Goal: Information Seeking & Learning: Check status

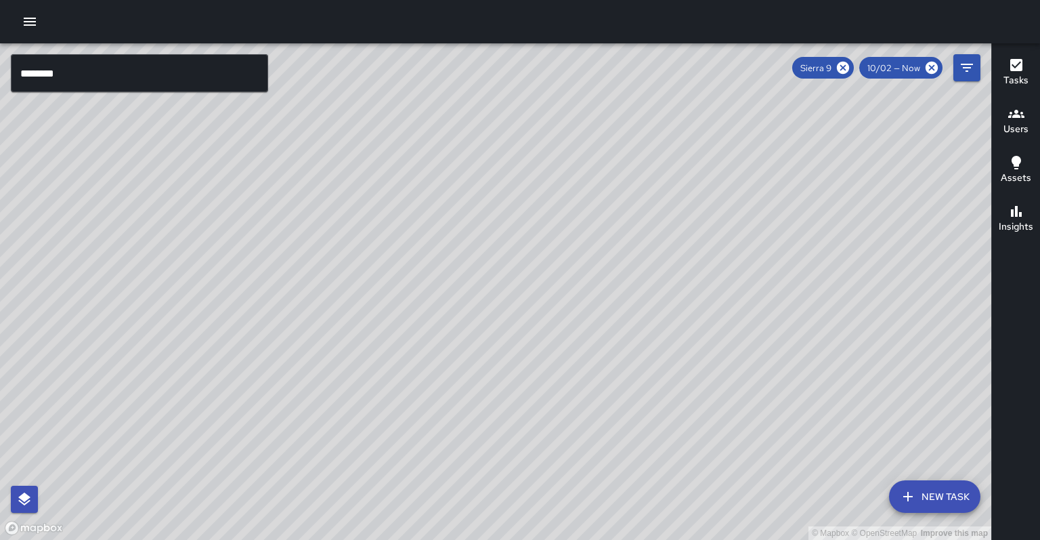
drag, startPoint x: 0, startPoint y: 0, endPoint x: 1029, endPoint y: 194, distance: 1047.4
click at [1029, 203] on div "Insights" at bounding box center [1016, 218] width 35 height 31
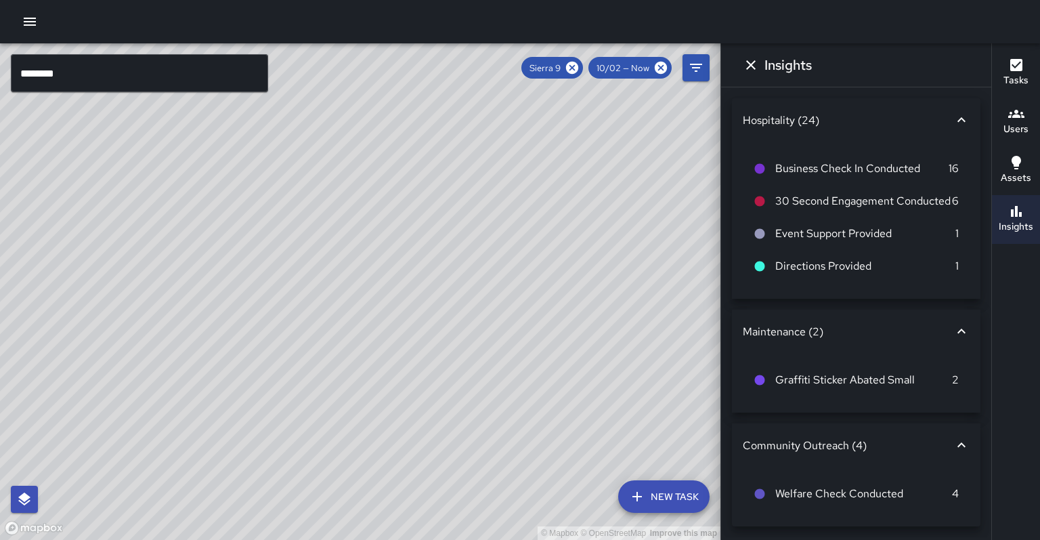
drag, startPoint x: 1029, startPoint y: 194, endPoint x: 908, endPoint y: 127, distance: 138.5
click at [908, 127] on div "Hospitality (24) Business Check In Conducted 16 30 Second Engagement Conducted …" at bounding box center [856, 198] width 249 height 200
click at [598, 62] on div "Sierra 9 10/02 — Now" at bounding box center [596, 68] width 150 height 22
drag, startPoint x: 908, startPoint y: 127, endPoint x: 591, endPoint y: 65, distance: 323.0
click at [580, 65] on icon at bounding box center [572, 67] width 15 height 15
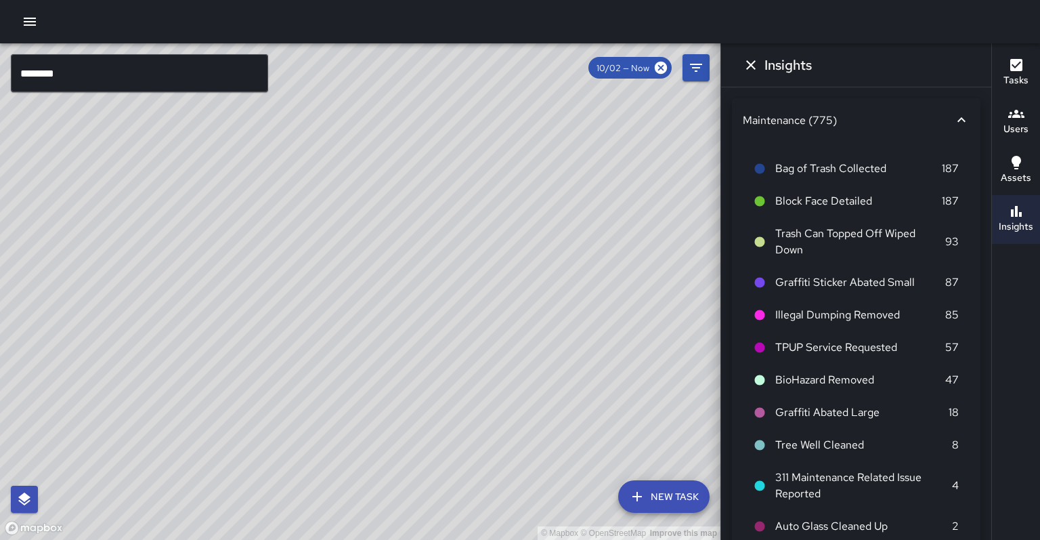
drag, startPoint x: 591, startPoint y: 65, endPoint x: 481, endPoint y: 215, distance: 185.9
click at [481, 215] on div "© Mapbox © OpenStreetMap Improve this map" at bounding box center [360, 291] width 720 height 496
click at [203, 68] on input "********" at bounding box center [139, 73] width 257 height 38
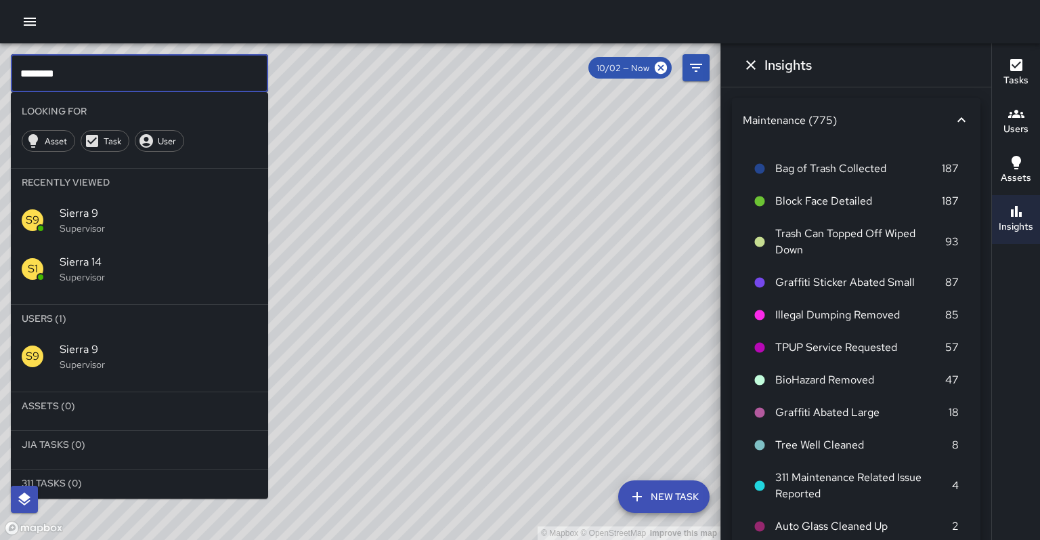
drag, startPoint x: 481, startPoint y: 215, endPoint x: 203, endPoint y: 68, distance: 314.1
click at [203, 68] on input "********" at bounding box center [139, 73] width 257 height 38
click at [204, 70] on input "********" at bounding box center [139, 73] width 257 height 38
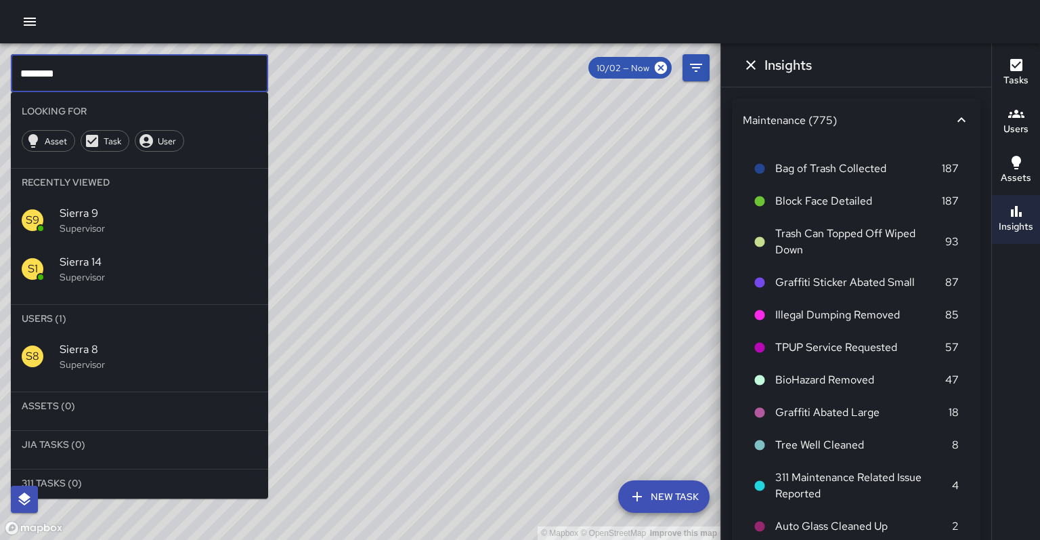
click at [182, 341] on span "Sierra 8" at bounding box center [159, 349] width 198 height 16
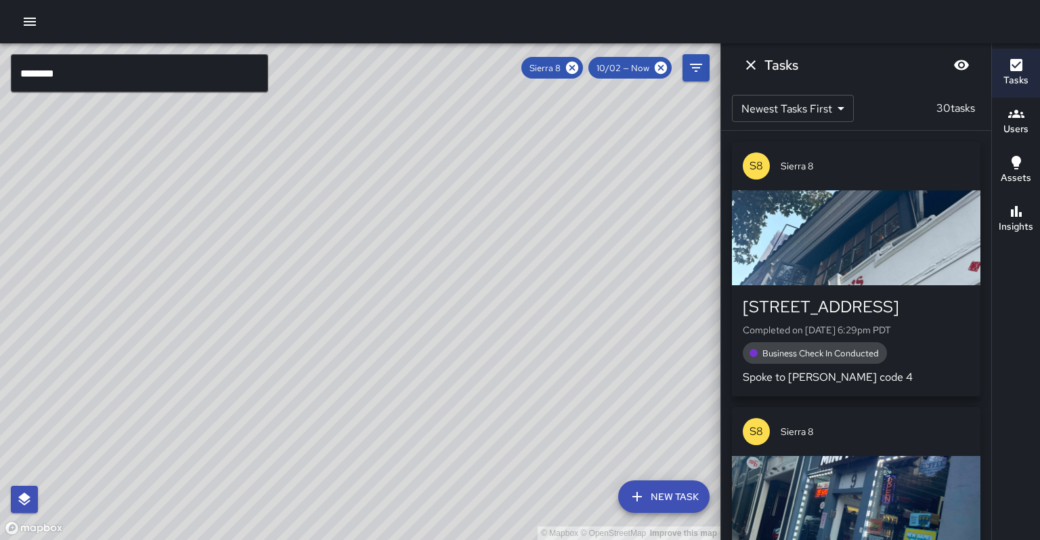
drag, startPoint x: 203, startPoint y: 68, endPoint x: 368, endPoint y: 449, distance: 415.5
click at [368, 449] on div "© Mapbox © OpenStreetMap Improve this map" at bounding box center [360, 291] width 720 height 496
click at [331, 447] on div "© Mapbox © OpenStreetMap Improve this map" at bounding box center [360, 291] width 720 height 496
click at [334, 446] on div "© Mapbox © OpenStreetMap Improve this map" at bounding box center [360, 291] width 720 height 496
click at [1025, 206] on div "Insights" at bounding box center [1016, 218] width 35 height 31
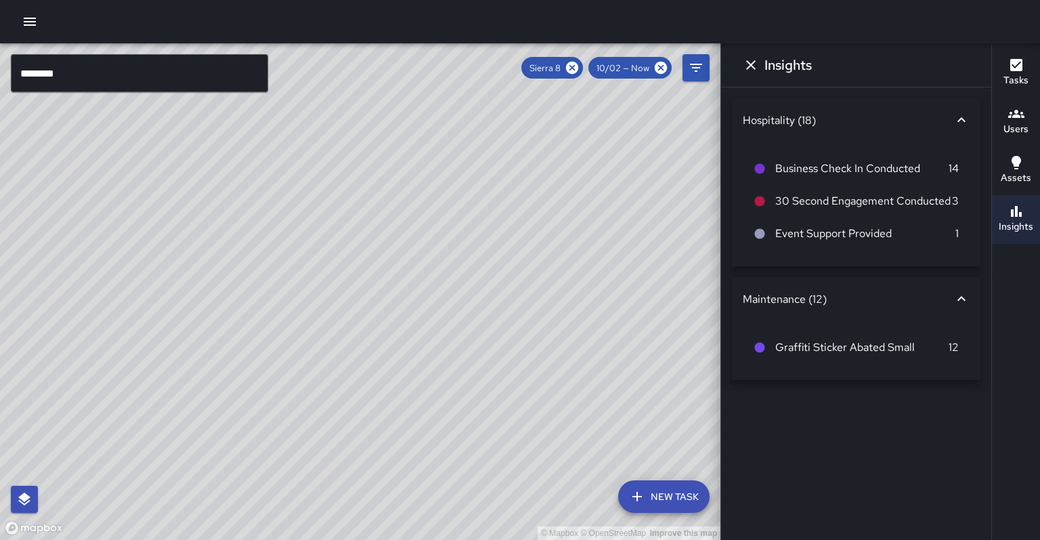
drag, startPoint x: 368, startPoint y: 449, endPoint x: 1026, endPoint y: 78, distance: 755.0
click at [1026, 78] on button "Tasks" at bounding box center [1016, 73] width 48 height 49
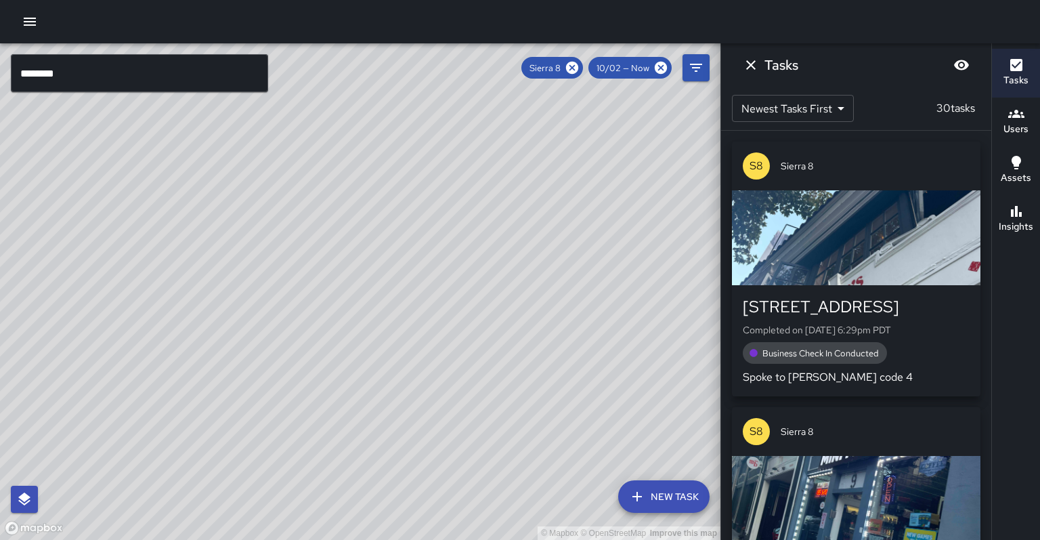
click at [389, 311] on div "© Mapbox © OpenStreetMap Improve this map" at bounding box center [360, 291] width 720 height 496
click at [145, 81] on input "********" at bounding box center [139, 73] width 257 height 38
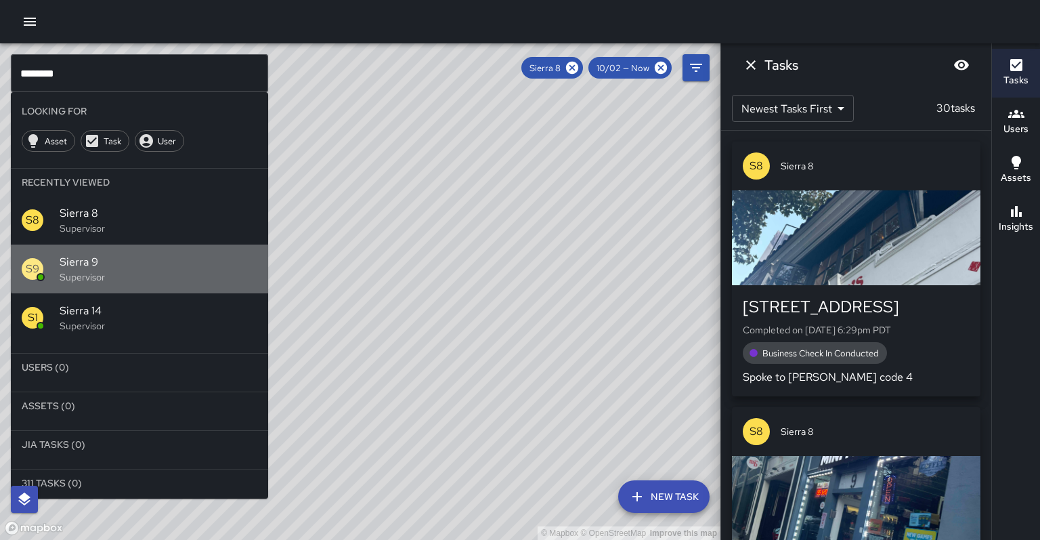
click at [168, 254] on span "Sierra 9" at bounding box center [159, 262] width 198 height 16
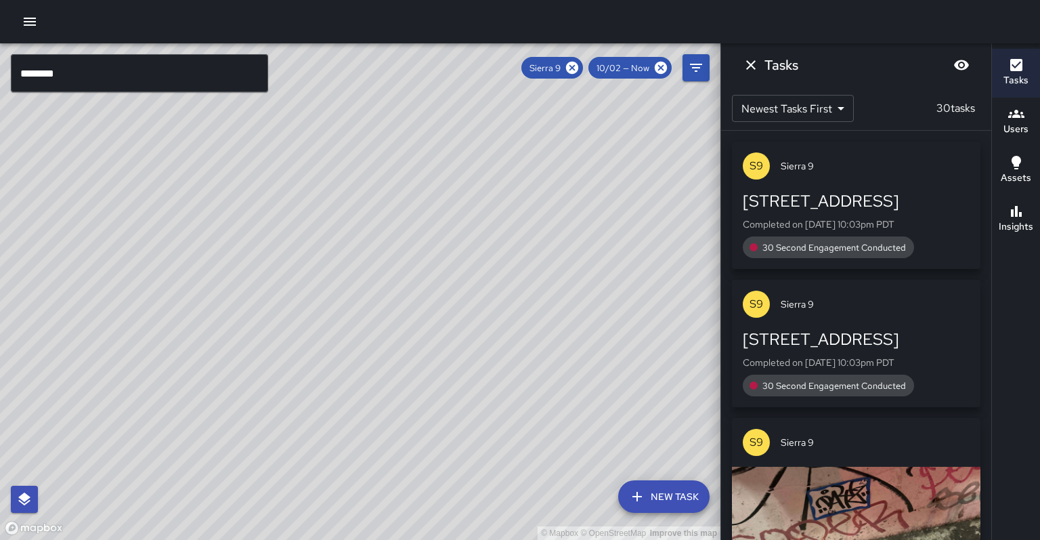
drag, startPoint x: 1026, startPoint y: 78, endPoint x: 435, endPoint y: 334, distance: 643.8
click at [435, 334] on div "© Mapbox © OpenStreetMap Improve this map" at bounding box center [360, 291] width 720 height 496
click at [347, 350] on div "© Mapbox © OpenStreetMap Improve this map" at bounding box center [360, 291] width 720 height 496
click at [349, 353] on div "© Mapbox © OpenStreetMap Improve this map" at bounding box center [360, 291] width 720 height 496
drag, startPoint x: 435, startPoint y: 334, endPoint x: 1017, endPoint y: 209, distance: 595.1
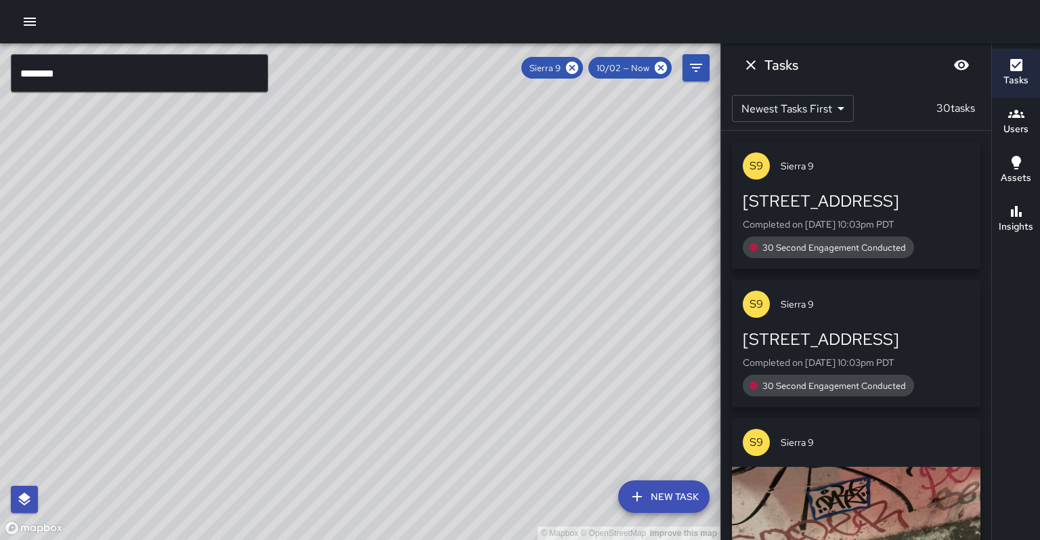
click at [1017, 219] on h6 "Insights" at bounding box center [1016, 226] width 35 height 15
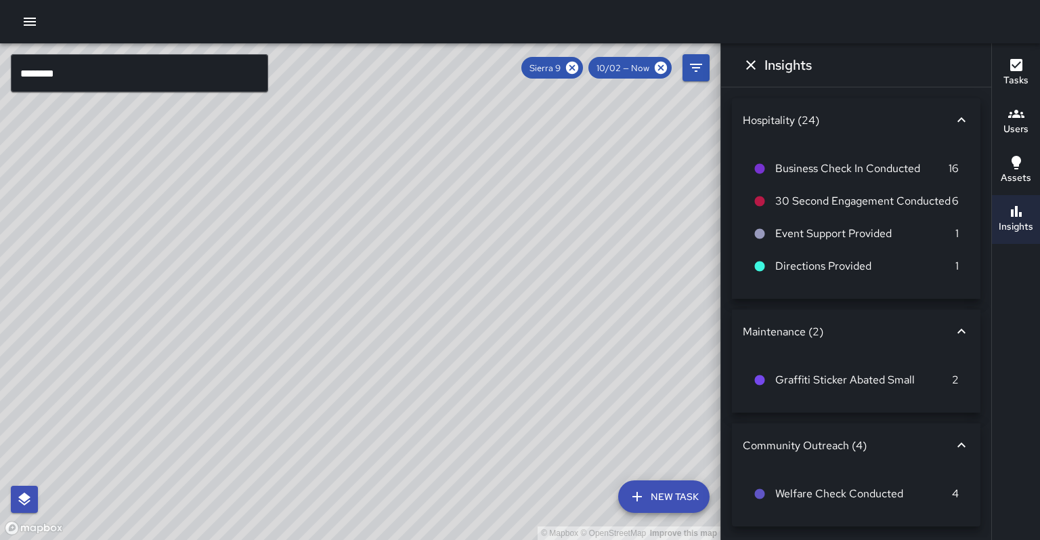
click at [578, 65] on icon at bounding box center [572, 68] width 12 height 12
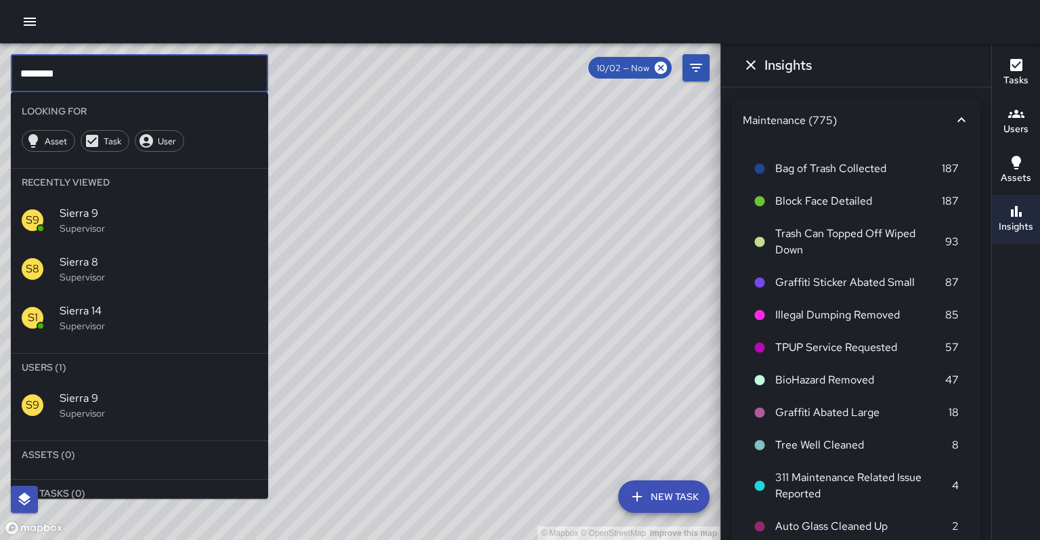
click at [95, 72] on input "********" at bounding box center [139, 73] width 257 height 38
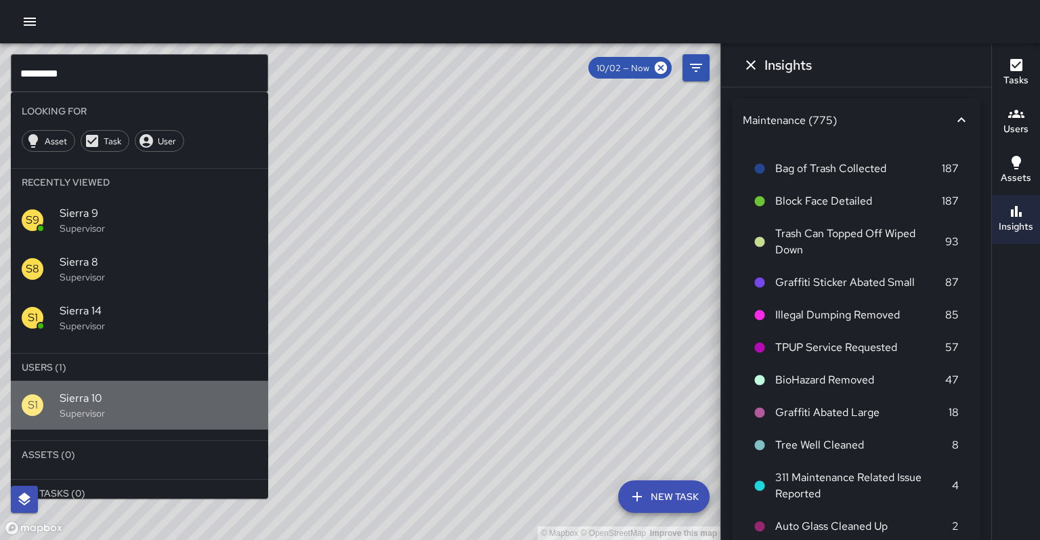
drag, startPoint x: 1017, startPoint y: 209, endPoint x: 69, endPoint y: 376, distance: 962.6
click at [69, 406] on p "Supervisor" at bounding box center [159, 413] width 198 height 14
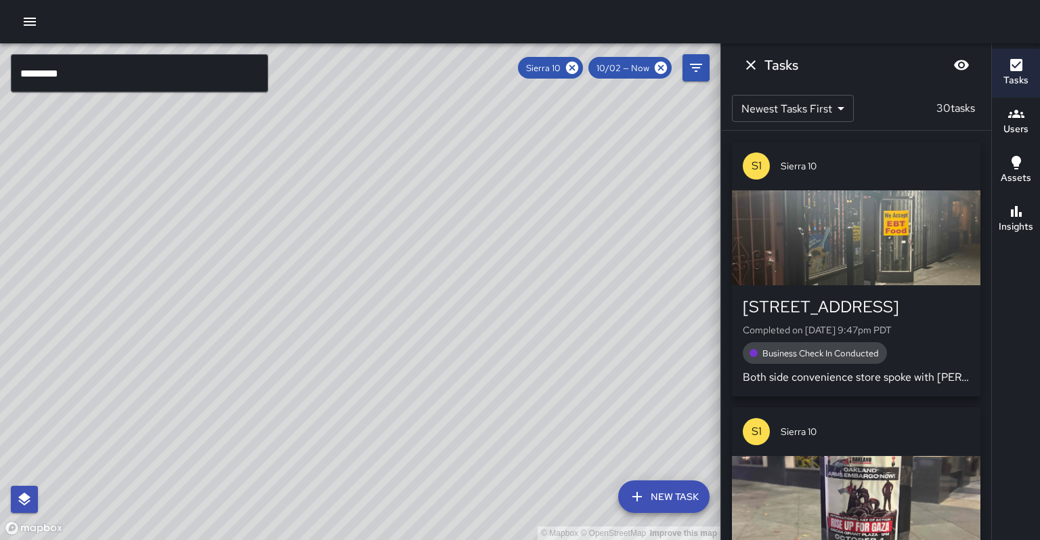
drag, startPoint x: 69, startPoint y: 376, endPoint x: 337, endPoint y: 295, distance: 280.0
click at [337, 295] on div "© Mapbox © OpenStreetMap Improve this map" at bounding box center [360, 291] width 720 height 496
click at [339, 292] on div "© Mapbox © OpenStreetMap Improve this map" at bounding box center [360, 291] width 720 height 496
drag, startPoint x: 339, startPoint y: 292, endPoint x: 253, endPoint y: 396, distance: 135.2
click at [253, 396] on div "© Mapbox © OpenStreetMap Improve this map" at bounding box center [360, 291] width 720 height 496
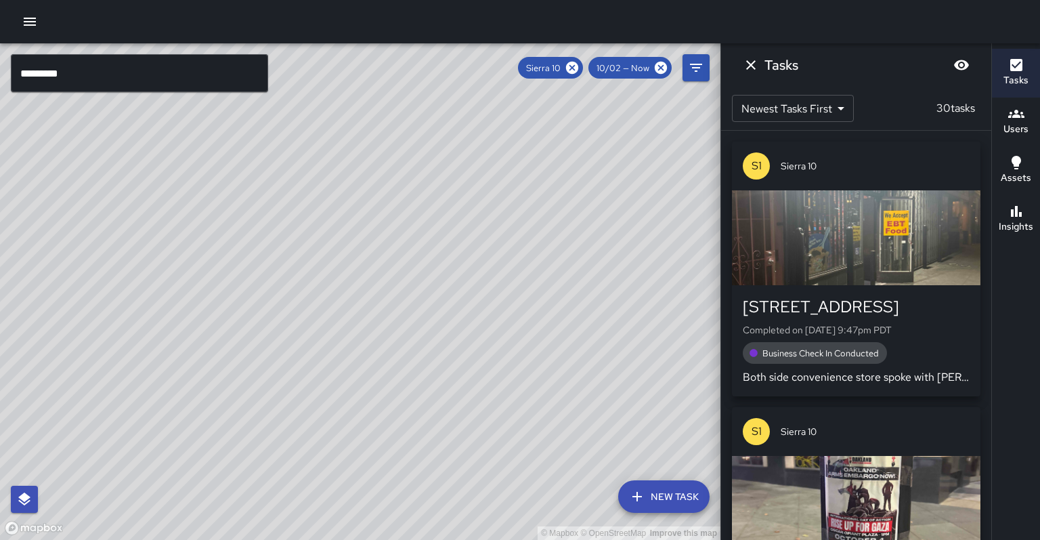
drag, startPoint x: 253, startPoint y: 396, endPoint x: 1009, endPoint y: 204, distance: 780.4
click at [1009, 204] on icon "button" at bounding box center [1016, 211] width 16 height 16
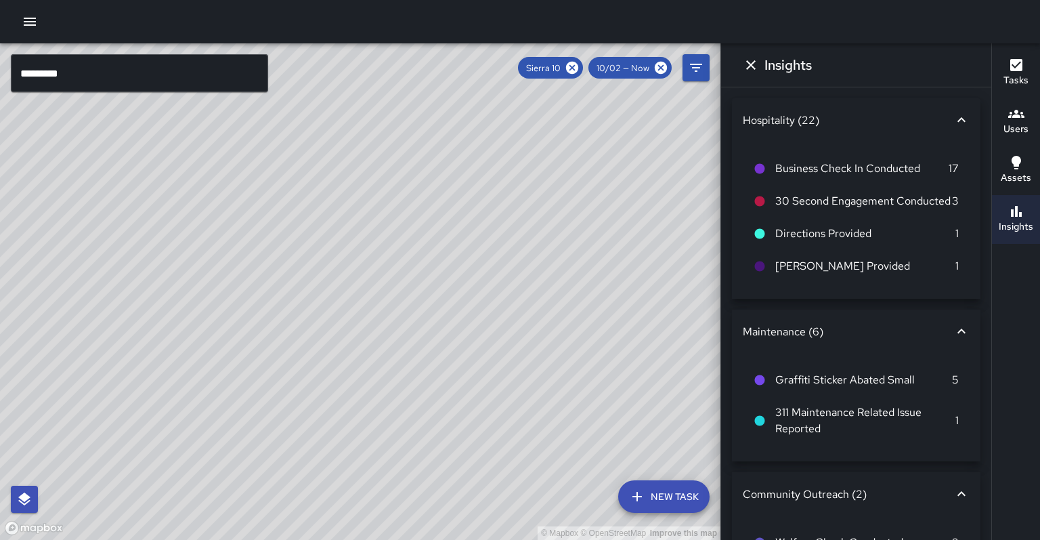
click at [580, 68] on icon at bounding box center [572, 67] width 15 height 15
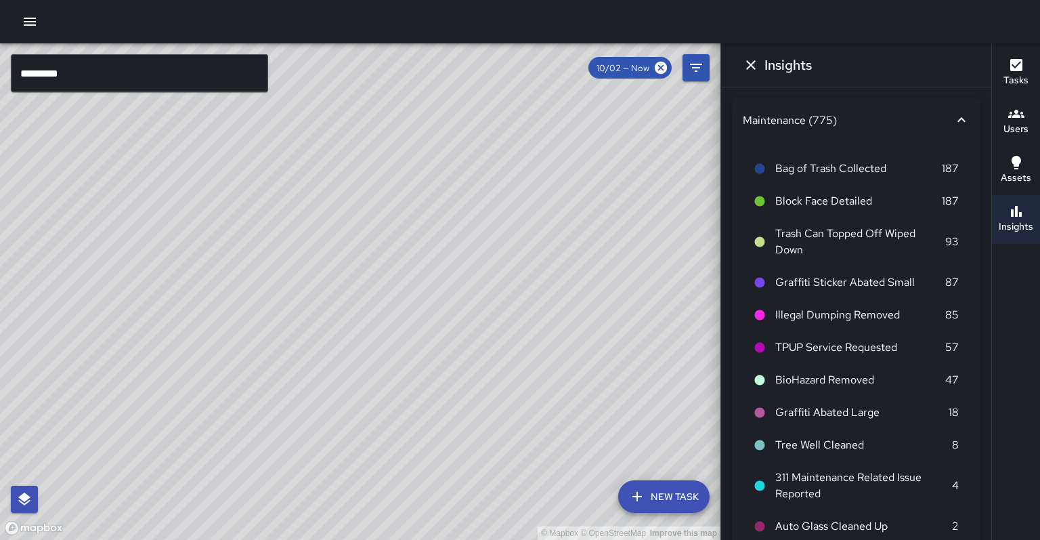
drag, startPoint x: 1009, startPoint y: 204, endPoint x: 179, endPoint y: 62, distance: 842.1
click at [179, 62] on input "*********" at bounding box center [139, 73] width 257 height 38
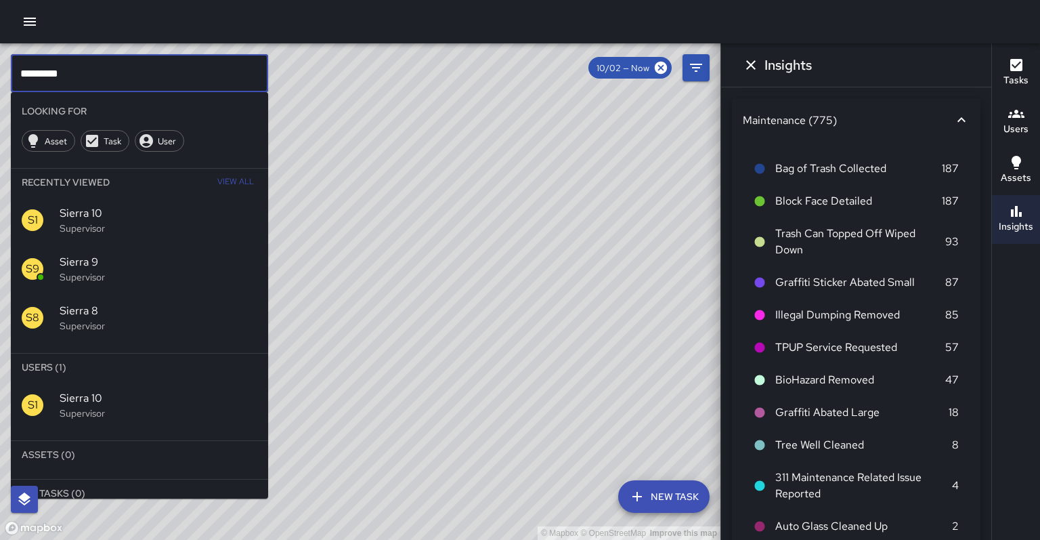
click at [179, 62] on input "*********" at bounding box center [139, 73] width 257 height 38
click at [179, 66] on input "*********" at bounding box center [139, 73] width 257 height 38
click at [178, 68] on input "*********" at bounding box center [139, 73] width 257 height 38
click at [178, 390] on span "Sierra 11" at bounding box center [159, 398] width 198 height 16
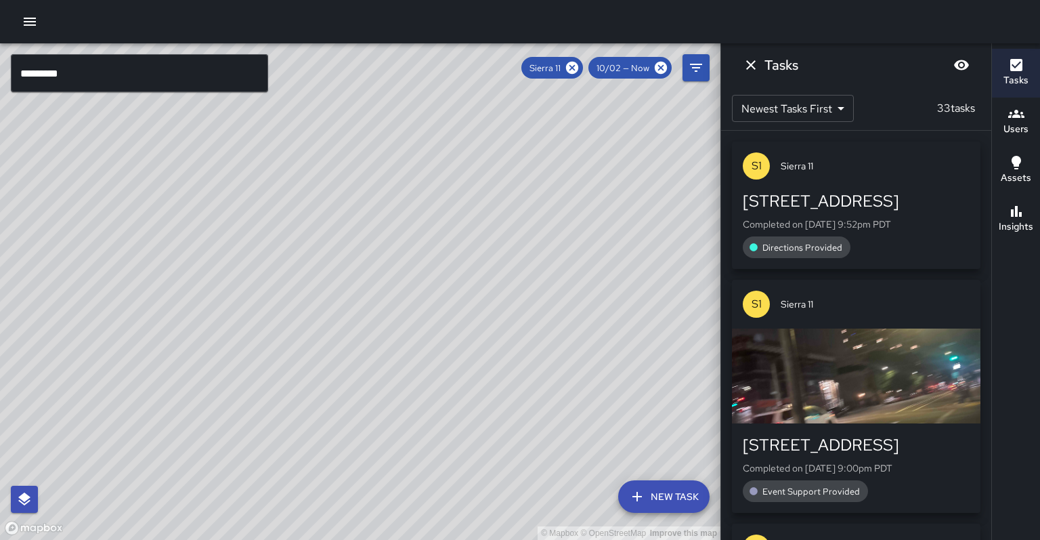
drag, startPoint x: 178, startPoint y: 68, endPoint x: 408, endPoint y: 225, distance: 279.1
click at [408, 225] on div "© Mapbox © OpenStreetMap Improve this map" at bounding box center [360, 291] width 720 height 496
click at [1002, 205] on div "Insights" at bounding box center [1016, 218] width 35 height 31
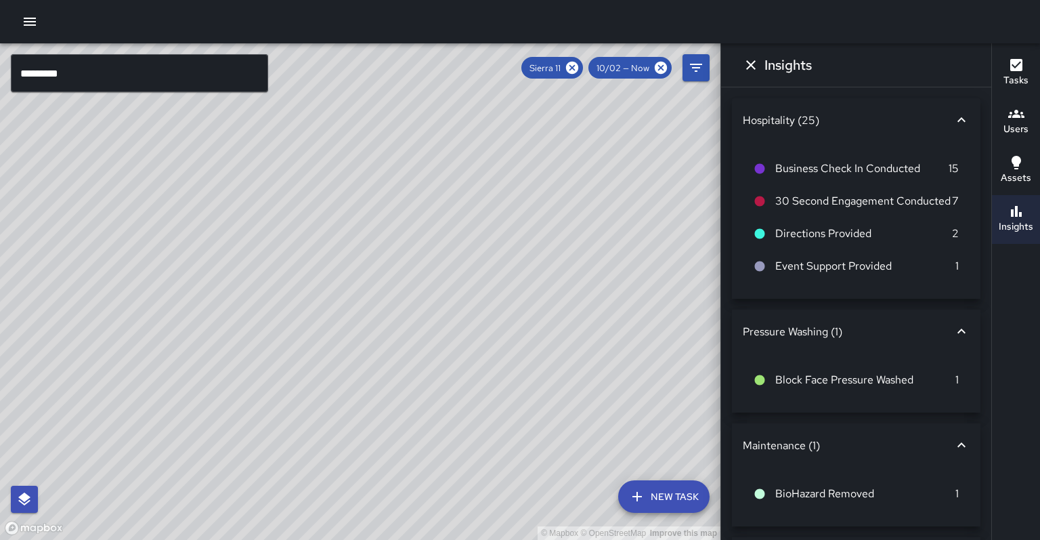
click at [578, 68] on icon at bounding box center [572, 68] width 12 height 12
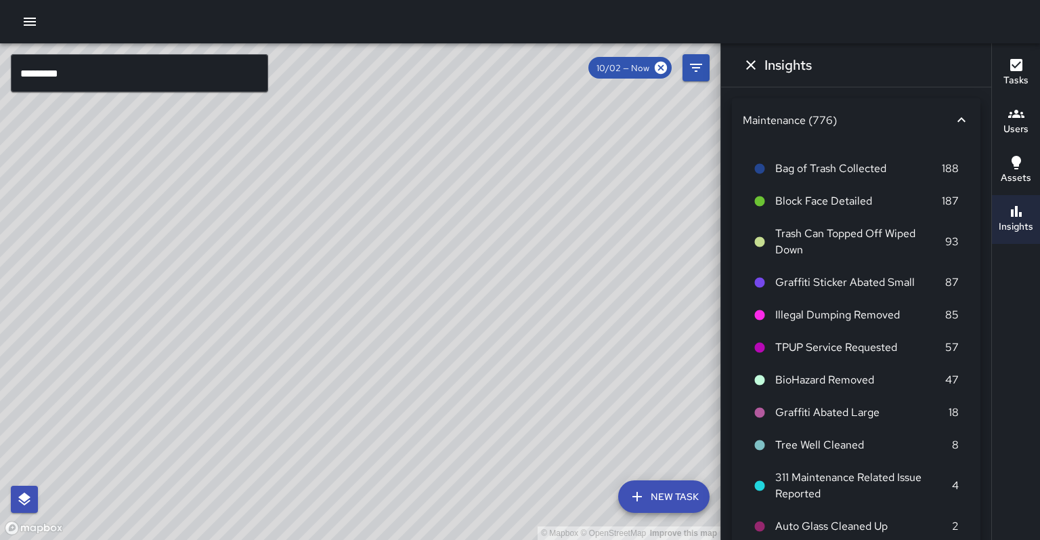
drag, startPoint x: 408, startPoint y: 225, endPoint x: 127, endPoint y: 74, distance: 319.9
click at [127, 74] on input "*********" at bounding box center [139, 73] width 257 height 38
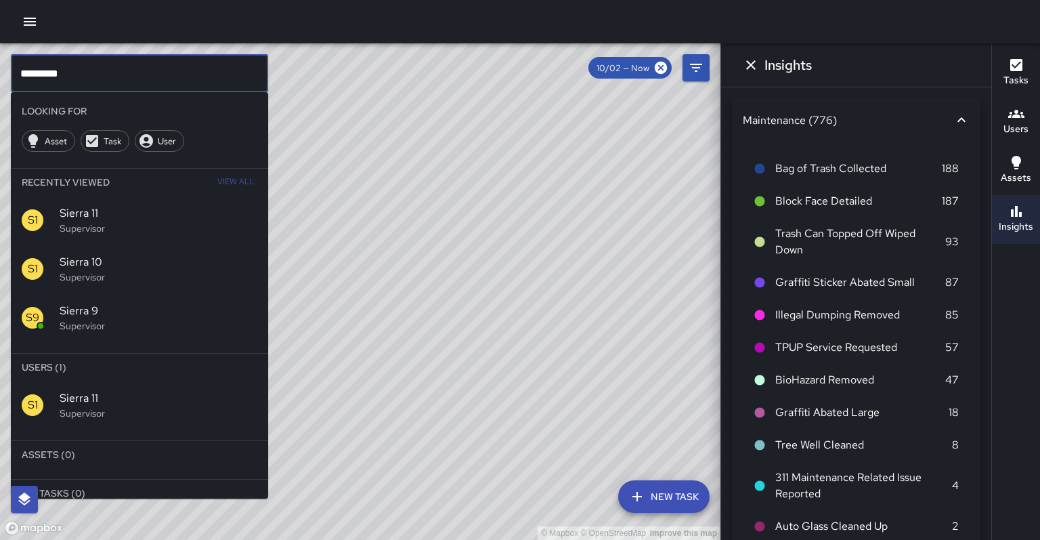
click at [127, 74] on input "*********" at bounding box center [139, 73] width 257 height 38
drag, startPoint x: 127, startPoint y: 74, endPoint x: 135, endPoint y: 385, distance: 310.9
click at [135, 385] on div "S1 Sierra 12 Supervisor" at bounding box center [139, 405] width 257 height 49
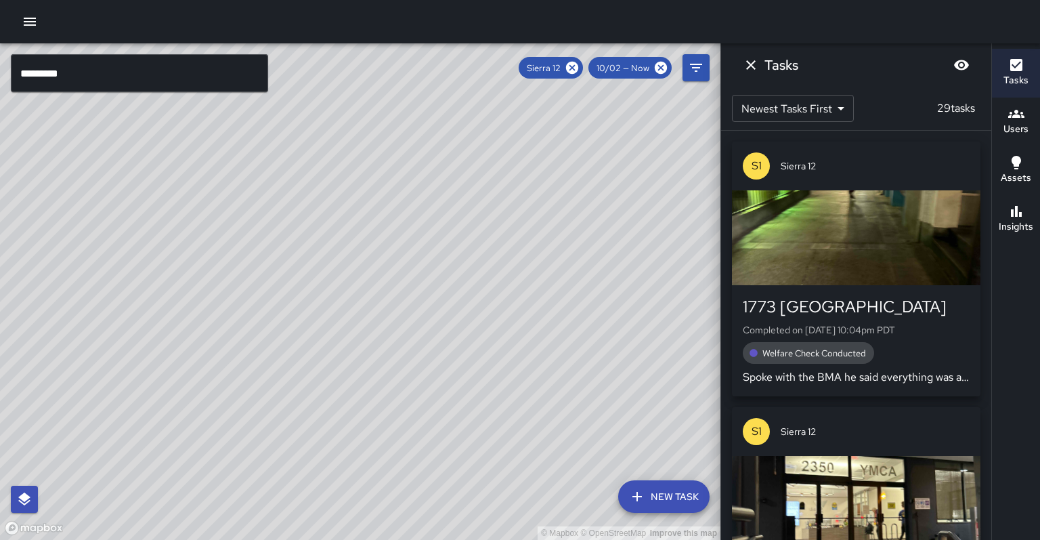
drag, startPoint x: 135, startPoint y: 385, endPoint x: 307, endPoint y: 402, distance: 172.1
click at [307, 402] on div "© Mapbox © OpenStreetMap Improve this map" at bounding box center [360, 291] width 720 height 496
drag, startPoint x: 307, startPoint y: 402, endPoint x: 1001, endPoint y: 214, distance: 718.9
click at [1001, 214] on button "Insights" at bounding box center [1016, 219] width 48 height 49
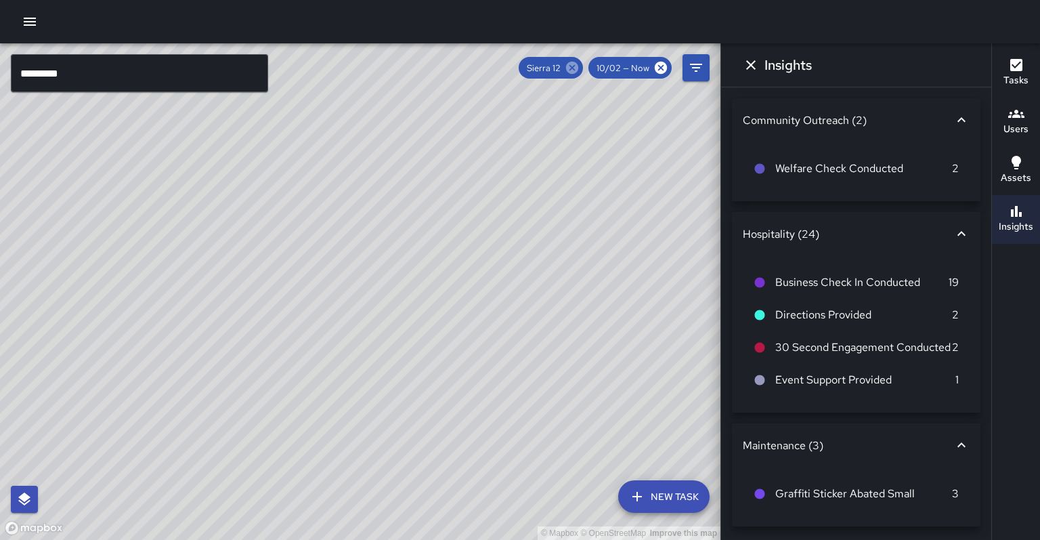
drag, startPoint x: 1001, startPoint y: 214, endPoint x: 588, endPoint y: 67, distance: 437.8
click at [578, 67] on icon at bounding box center [572, 68] width 12 height 12
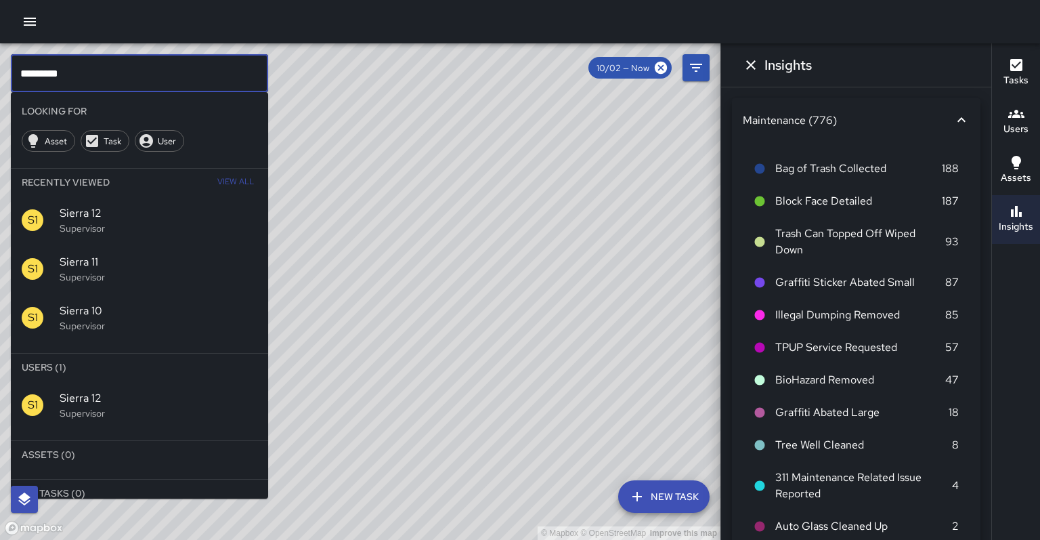
drag, startPoint x: 588, startPoint y: 67, endPoint x: 234, endPoint y: 74, distance: 354.9
click at [234, 74] on input "*********" at bounding box center [139, 73] width 257 height 38
drag, startPoint x: 234, startPoint y: 74, endPoint x: 135, endPoint y: 369, distance: 311.1
click at [135, 406] on p "Supervisor" at bounding box center [159, 413] width 198 height 14
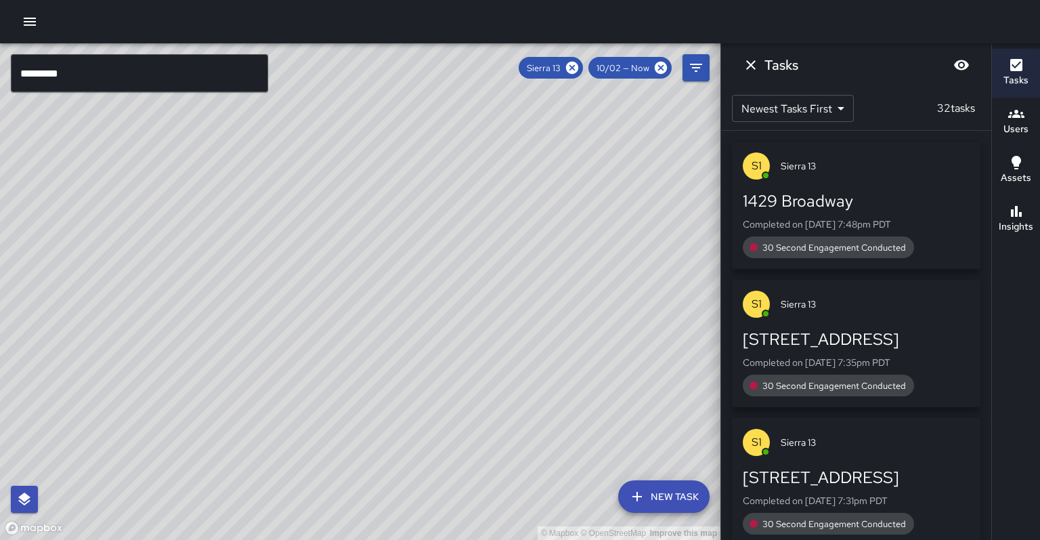
drag, startPoint x: 135, startPoint y: 369, endPoint x: 469, endPoint y: 152, distance: 398.0
click at [469, 152] on div "© Mapbox © OpenStreetMap Improve this map" at bounding box center [360, 291] width 720 height 496
drag, startPoint x: 469, startPoint y: 152, endPoint x: 1003, endPoint y: 202, distance: 536.6
click at [1003, 203] on div "Insights" at bounding box center [1016, 218] width 35 height 31
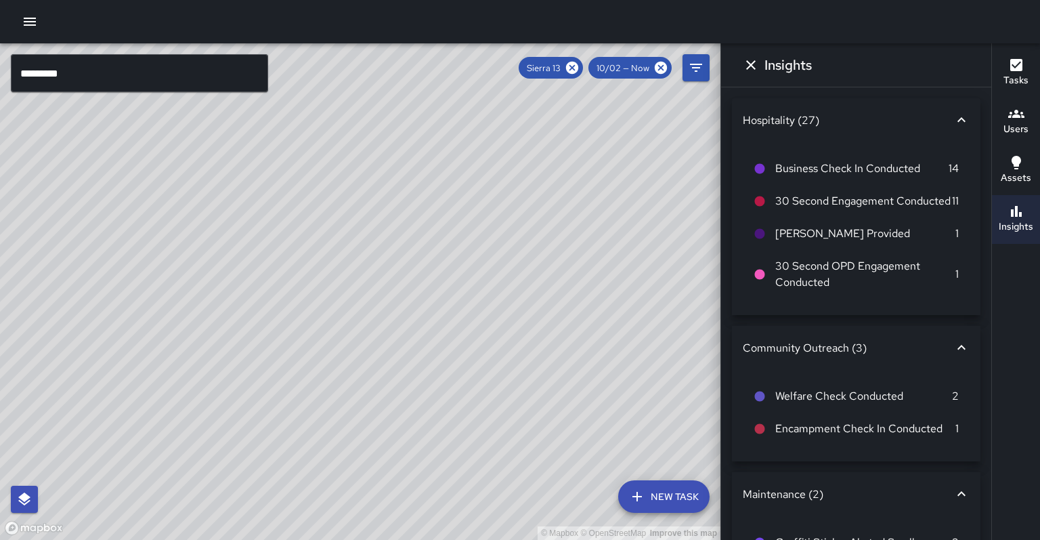
drag, startPoint x: 1003, startPoint y: 202, endPoint x: 1026, endPoint y: 79, distance: 125.9
click at [1026, 79] on button "Tasks" at bounding box center [1016, 73] width 48 height 49
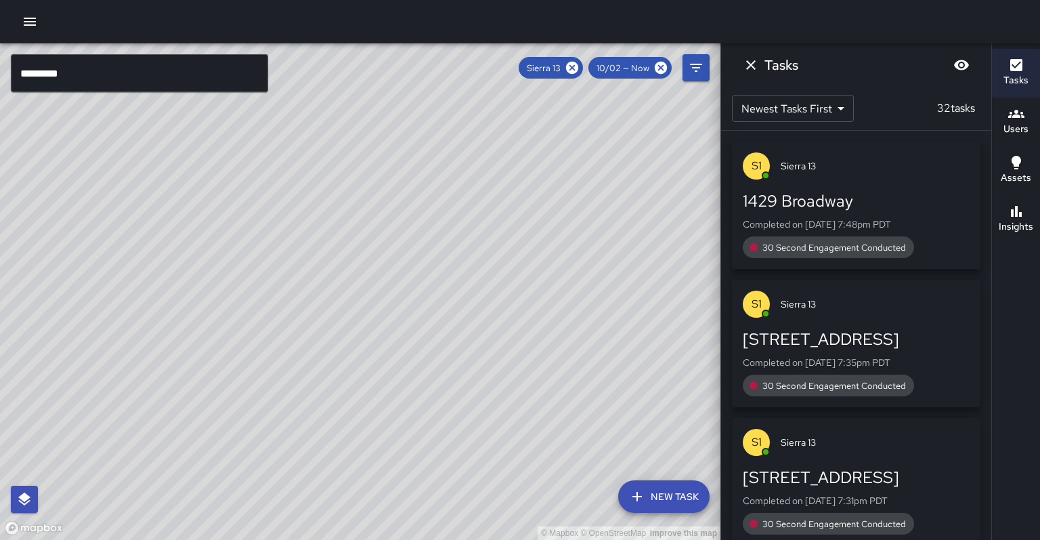
click at [578, 66] on icon at bounding box center [572, 68] width 12 height 12
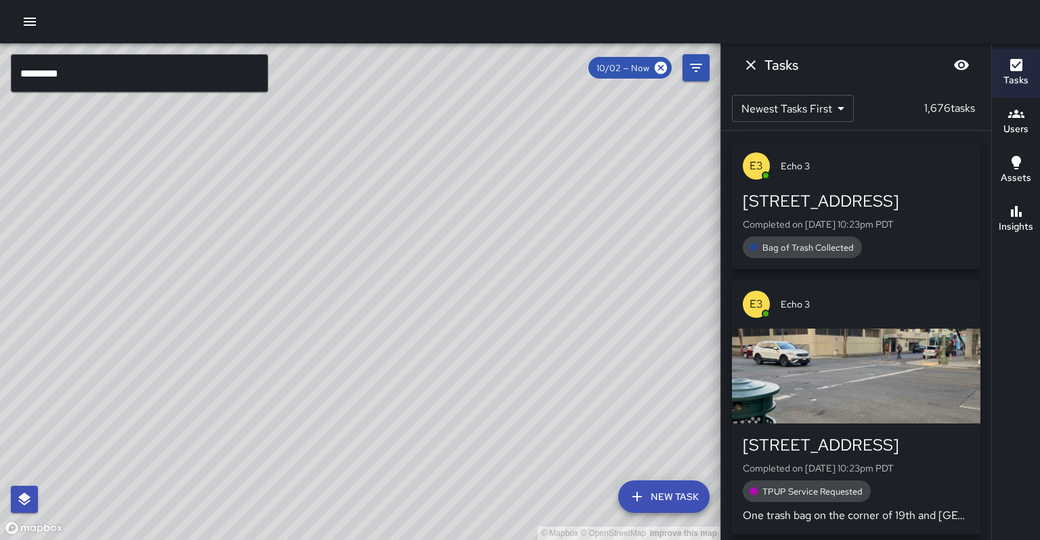
click at [110, 79] on input "*********" at bounding box center [139, 73] width 257 height 38
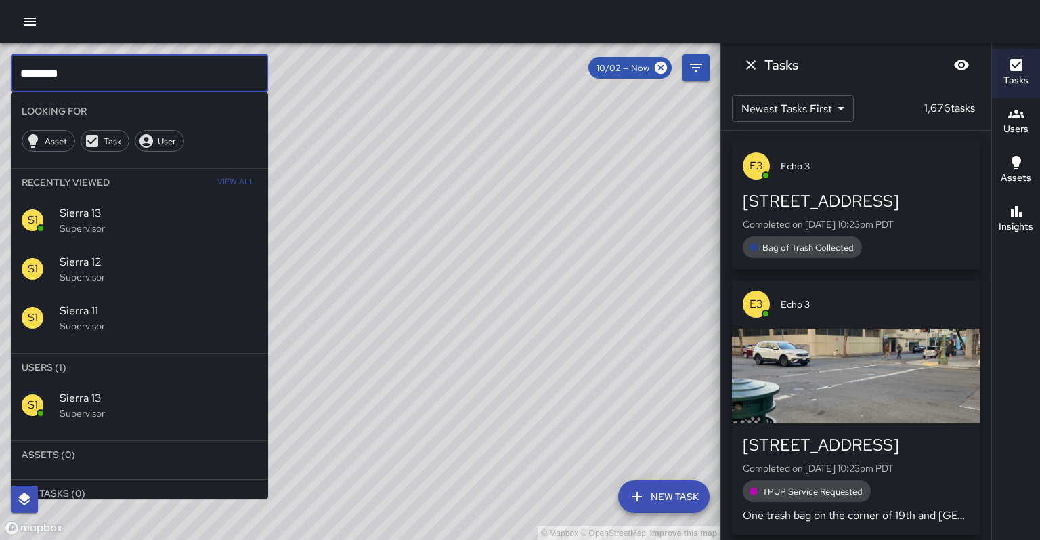
click at [110, 79] on input "*********" at bounding box center [139, 73] width 257 height 38
type input "*********"
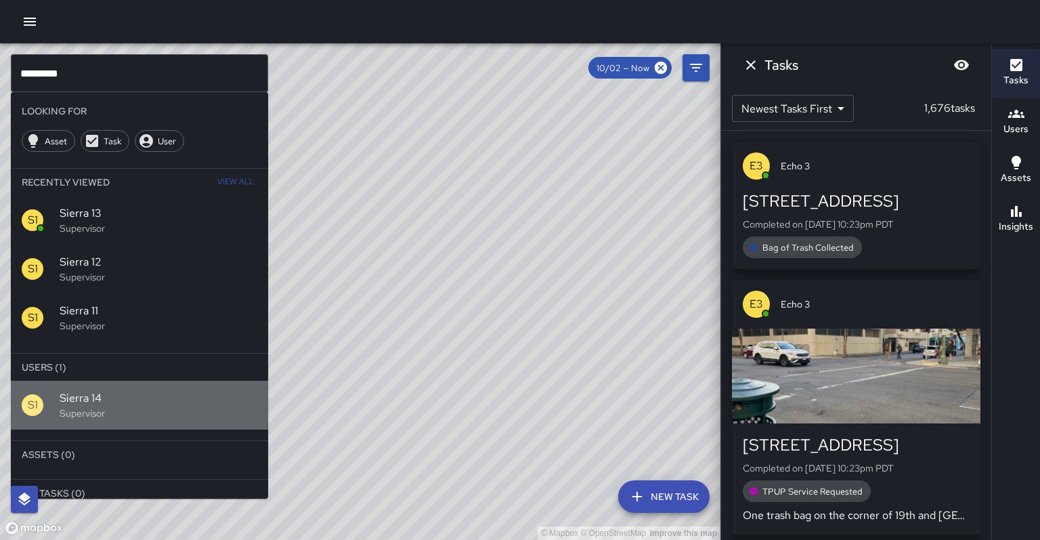
drag, startPoint x: 1026, startPoint y: 79, endPoint x: 190, endPoint y: 368, distance: 885.0
click at [190, 406] on p "Supervisor" at bounding box center [159, 413] width 198 height 14
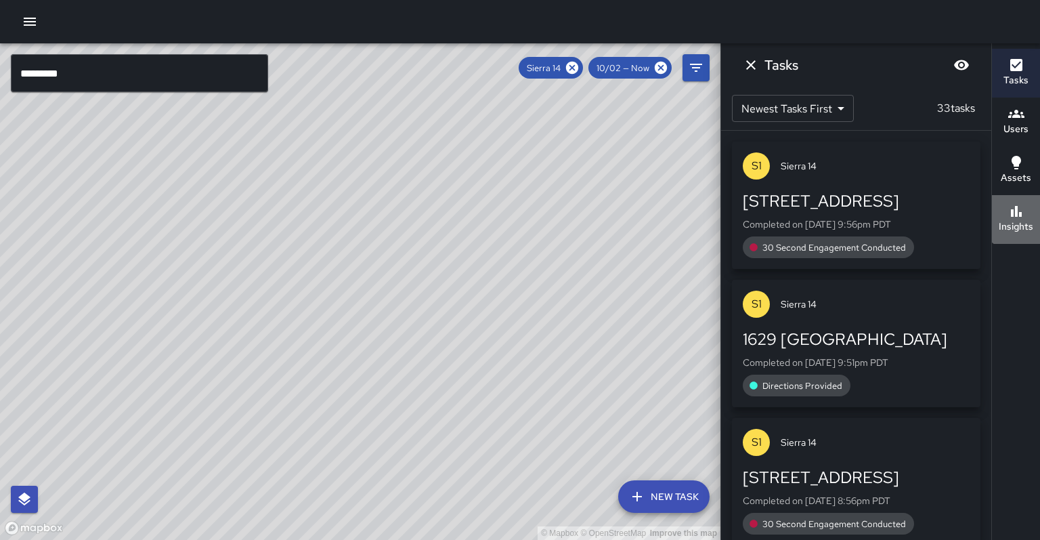
drag, startPoint x: 190, startPoint y: 368, endPoint x: 1027, endPoint y: 190, distance: 856.3
click at [1027, 195] on button "Insights" at bounding box center [1016, 219] width 48 height 49
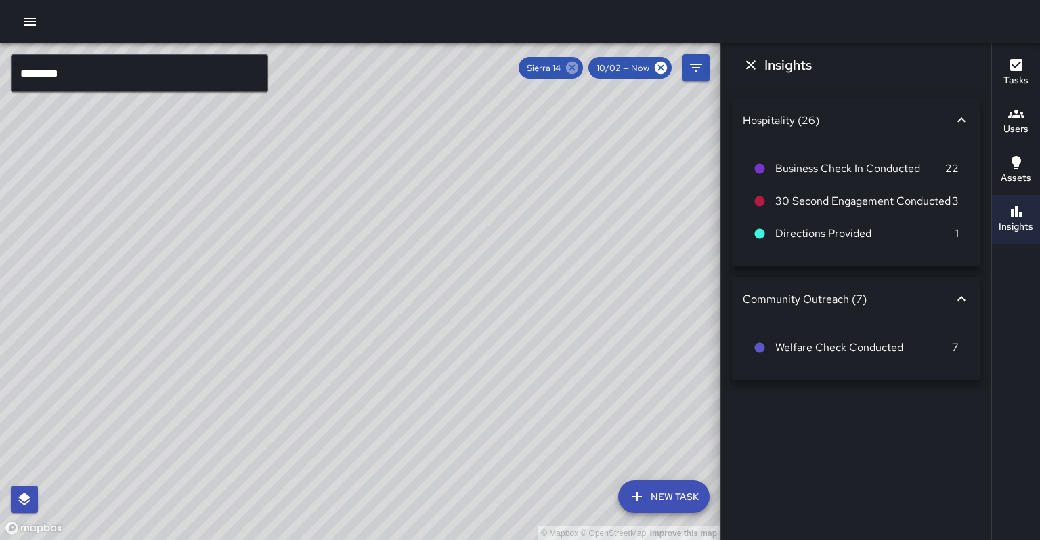
drag, startPoint x: 1027, startPoint y: 190, endPoint x: 586, endPoint y: 68, distance: 457.5
click at [580, 68] on icon at bounding box center [572, 67] width 15 height 15
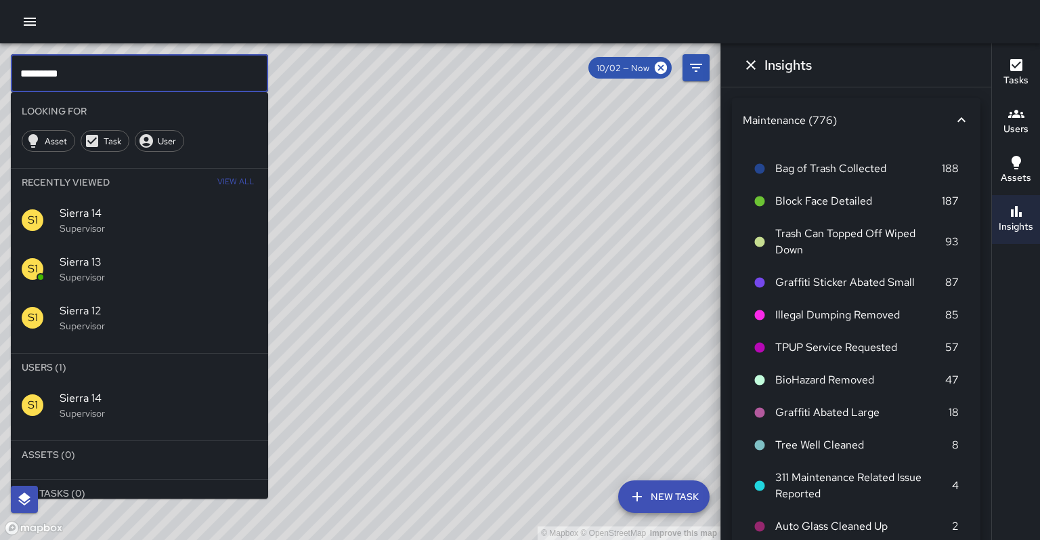
drag, startPoint x: 586, startPoint y: 68, endPoint x: 74, endPoint y: 68, distance: 512.6
click at [74, 68] on input "*********" at bounding box center [139, 73] width 257 height 38
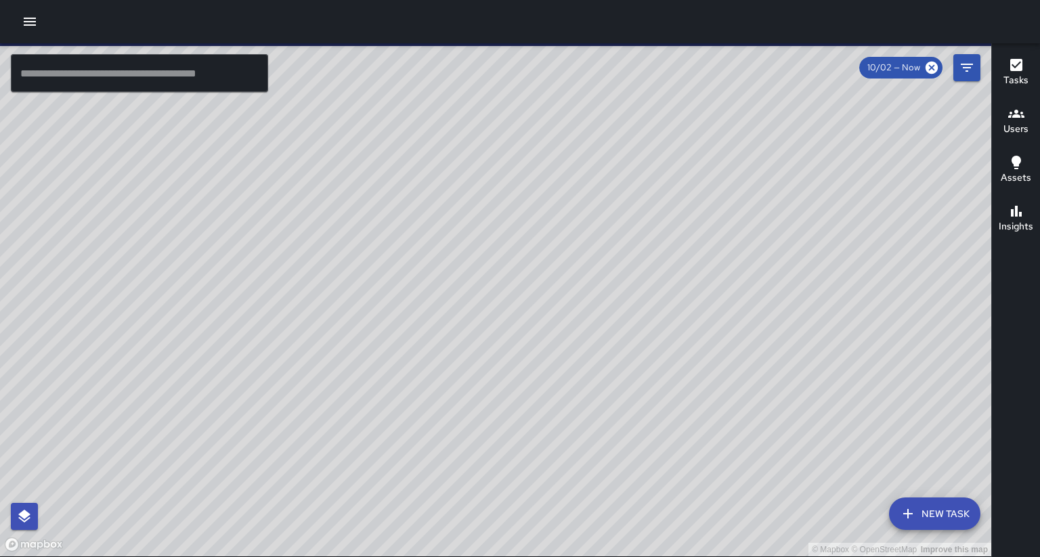
click at [116, 79] on input "text" at bounding box center [139, 73] width 257 height 38
drag, startPoint x: 696, startPoint y: 259, endPoint x: 657, endPoint y: 223, distance: 52.2
click at [657, 189] on div "© Mapbox © OpenStreetMap Improve this map" at bounding box center [495, 299] width 991 height 513
drag, startPoint x: 523, startPoint y: 311, endPoint x: 514, endPoint y: 310, distance: 8.9
click at [514, 189] on div "© Mapbox © OpenStreetMap Improve this map" at bounding box center [495, 299] width 991 height 513
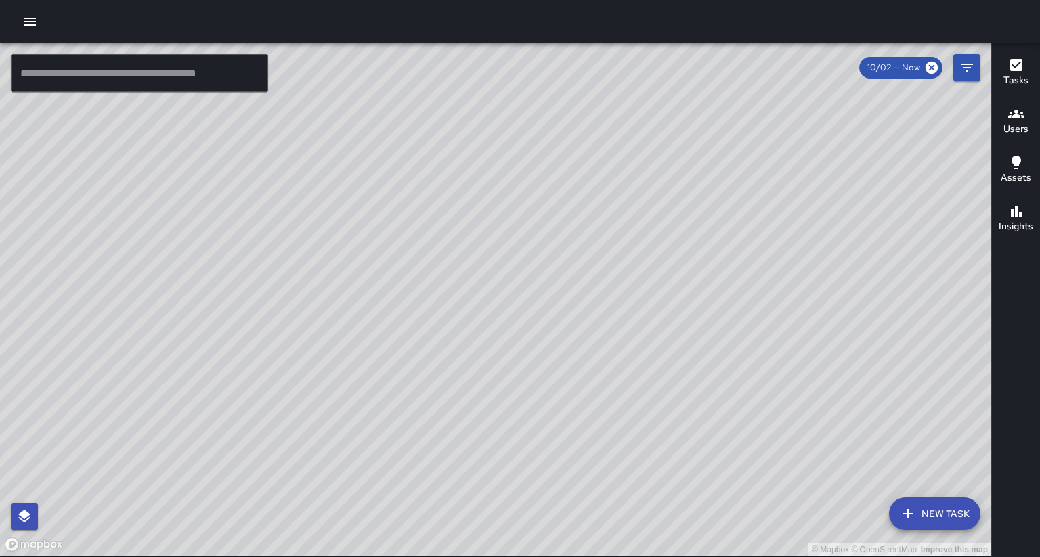
drag, startPoint x: 385, startPoint y: 221, endPoint x: 306, endPoint y: 176, distance: 90.7
click at [423, 189] on div "© Mapbox © OpenStreetMap Improve this map" at bounding box center [495, 299] width 991 height 513
click at [81, 68] on input "text" at bounding box center [139, 73] width 257 height 38
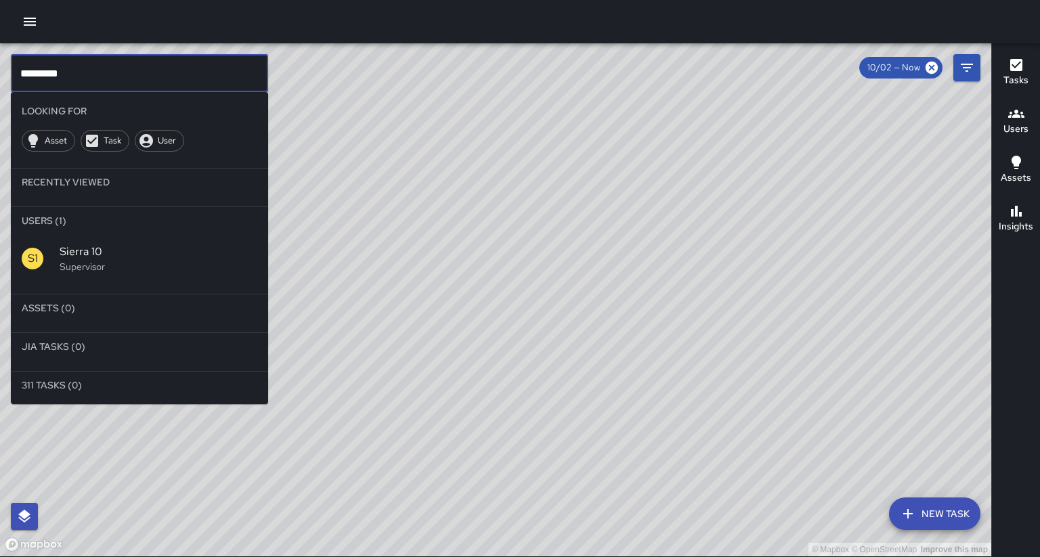
type input "*********"
click at [135, 189] on span "Sierra 10" at bounding box center [159, 252] width 198 height 16
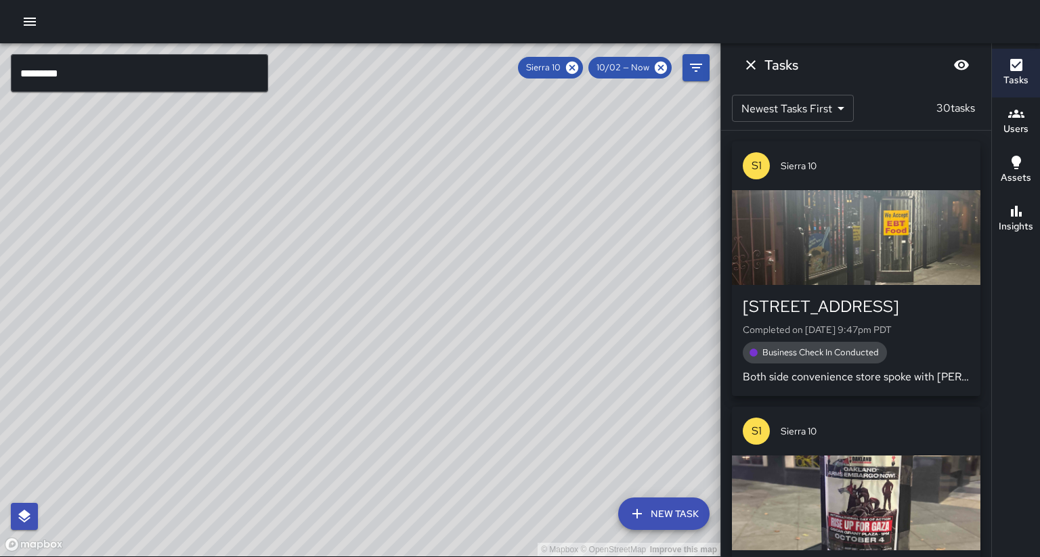
drag, startPoint x: 256, startPoint y: 295, endPoint x: 523, endPoint y: 178, distance: 291.7
click at [524, 189] on div "© Mapbox © OpenStreetMap Improve this map" at bounding box center [360, 299] width 720 height 513
drag, startPoint x: 523, startPoint y: 178, endPoint x: 520, endPoint y: 186, distance: 8.2
click at [518, 166] on div "© Mapbox © OpenStreetMap Improve this map" at bounding box center [360, 299] width 720 height 513
drag, startPoint x: 506, startPoint y: 316, endPoint x: 512, endPoint y: 266, distance: 50.4
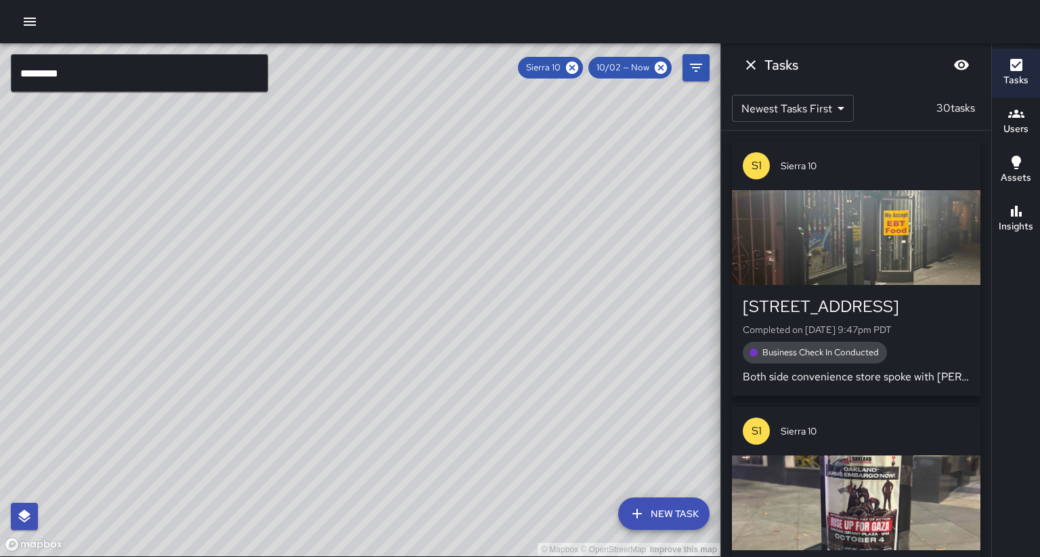
click at [512, 189] on div "© Mapbox © OpenStreetMap Improve this map" at bounding box center [360, 299] width 720 height 513
drag, startPoint x: 473, startPoint y: 290, endPoint x: 414, endPoint y: 291, distance: 58.9
click at [414, 189] on div "© Mapbox © OpenStreetMap Improve this map" at bounding box center [360, 299] width 720 height 513
drag, startPoint x: 293, startPoint y: 374, endPoint x: 420, endPoint y: 351, distance: 129.4
click at [422, 189] on div "© Mapbox © OpenStreetMap Improve this map" at bounding box center [360, 299] width 720 height 513
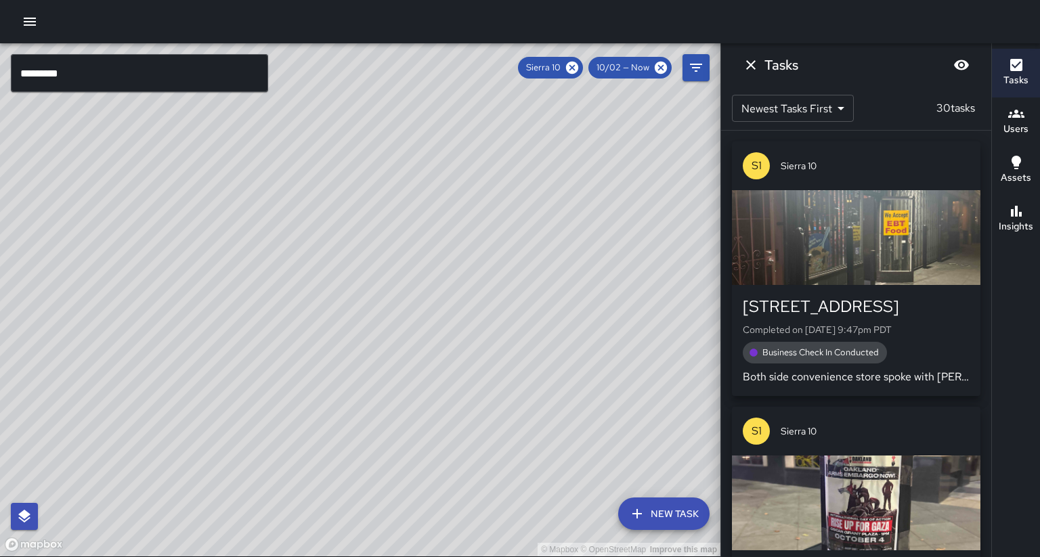
click at [427, 189] on div "© Mapbox © OpenStreetMap Improve this map" at bounding box center [360, 299] width 720 height 513
drag, startPoint x: 427, startPoint y: 331, endPoint x: 404, endPoint y: 356, distance: 34.5
click at [404, 189] on div "© Mapbox © OpenStreetMap Improve this map" at bounding box center [360, 299] width 720 height 513
click at [1016, 189] on h6 "Insights" at bounding box center [1016, 226] width 35 height 15
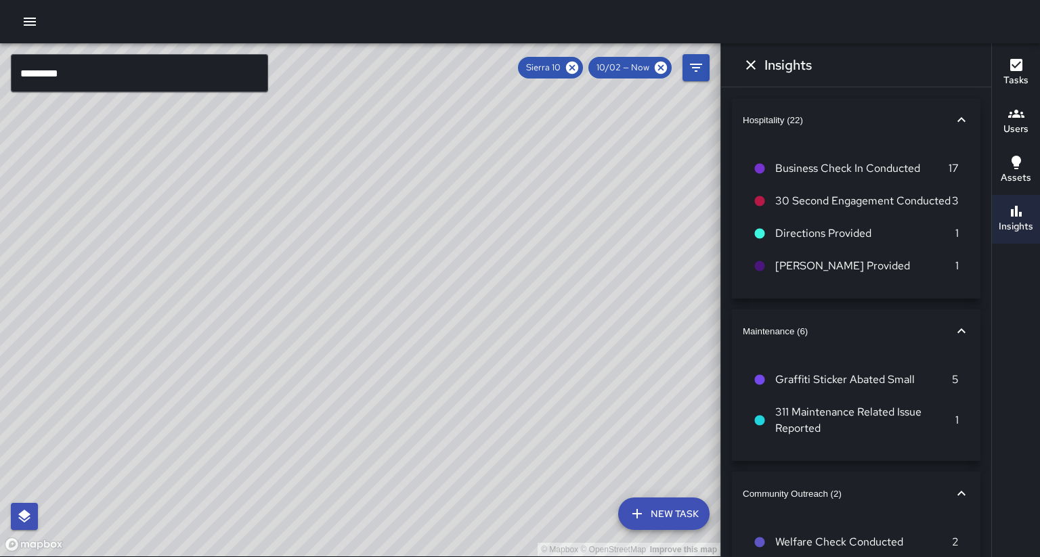
drag, startPoint x: 486, startPoint y: 315, endPoint x: 544, endPoint y: 298, distance: 60.0
click at [544, 189] on div "© Mapbox © OpenStreetMap Improve this map" at bounding box center [360, 299] width 720 height 513
drag, startPoint x: 358, startPoint y: 324, endPoint x: 449, endPoint y: 347, distance: 94.1
click at [407, 189] on div "© Mapbox © OpenStreetMap Improve this map" at bounding box center [360, 299] width 720 height 513
drag, startPoint x: 397, startPoint y: 391, endPoint x: 390, endPoint y: 410, distance: 19.5
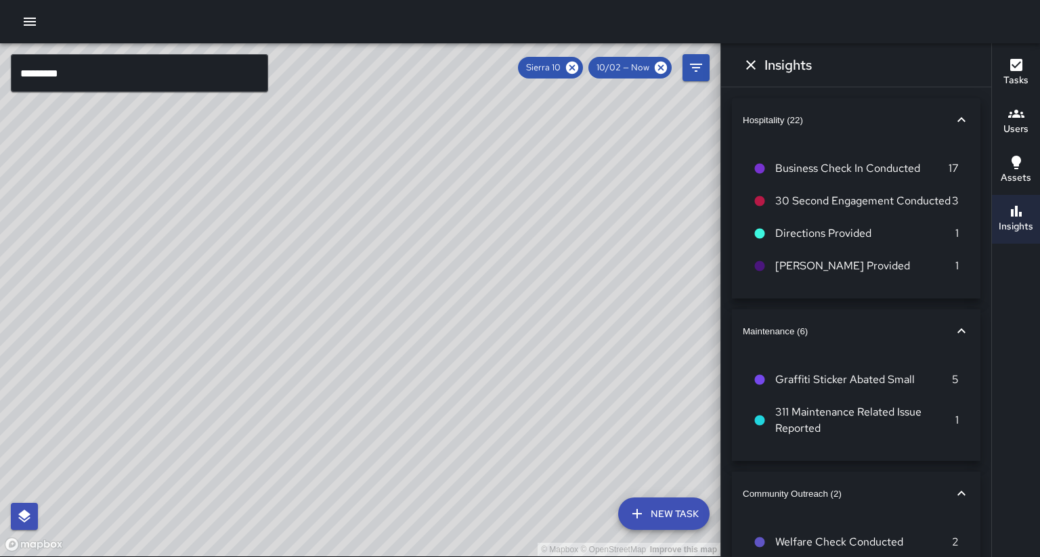
click at [390, 189] on div "© Mapbox © OpenStreetMap Improve this map" at bounding box center [360, 299] width 720 height 513
drag, startPoint x: 381, startPoint y: 242, endPoint x: 343, endPoint y: 306, distance: 74.7
click at [343, 189] on div "© Mapbox © OpenStreetMap Improve this map" at bounding box center [360, 299] width 720 height 513
drag, startPoint x: 447, startPoint y: 330, endPoint x: 437, endPoint y: 293, distance: 38.6
click at [437, 189] on div "© Mapbox © OpenStreetMap Improve this map" at bounding box center [360, 299] width 720 height 513
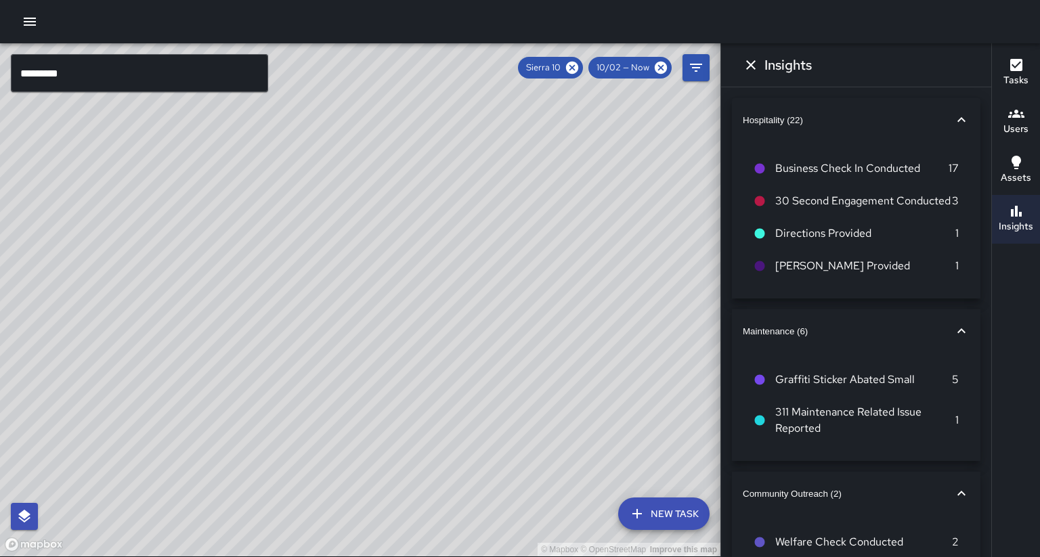
click at [428, 189] on div "© Mapbox © OpenStreetMap Improve this map" at bounding box center [360, 299] width 720 height 513
drag, startPoint x: 366, startPoint y: 287, endPoint x: 358, endPoint y: 282, distance: 8.8
click at [358, 189] on div "© Mapbox © OpenStreetMap Improve this map S1 Sierra 10 Supervisor Tasks 30 / 30…" at bounding box center [360, 299] width 720 height 513
drag, startPoint x: 434, startPoint y: 230, endPoint x: 331, endPoint y: 338, distance: 149.4
click at [331, 189] on div "© Mapbox © OpenStreetMap Improve this map" at bounding box center [360, 299] width 720 height 513
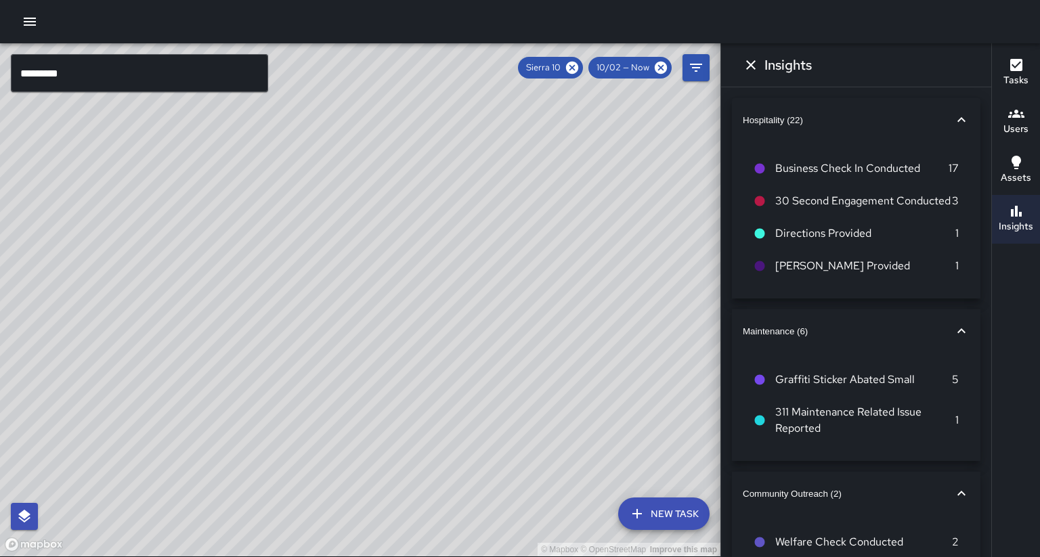
drag, startPoint x: 389, startPoint y: 259, endPoint x: 374, endPoint y: 278, distance: 24.1
click at [374, 189] on div "© Mapbox © OpenStreetMap Improve this map" at bounding box center [360, 299] width 720 height 513
drag, startPoint x: 450, startPoint y: 199, endPoint x: 397, endPoint y: 253, distance: 74.7
click at [397, 189] on div "© Mapbox © OpenStreetMap Improve this map" at bounding box center [360, 299] width 720 height 513
drag, startPoint x: 291, startPoint y: 351, endPoint x: 295, endPoint y: 330, distance: 21.4
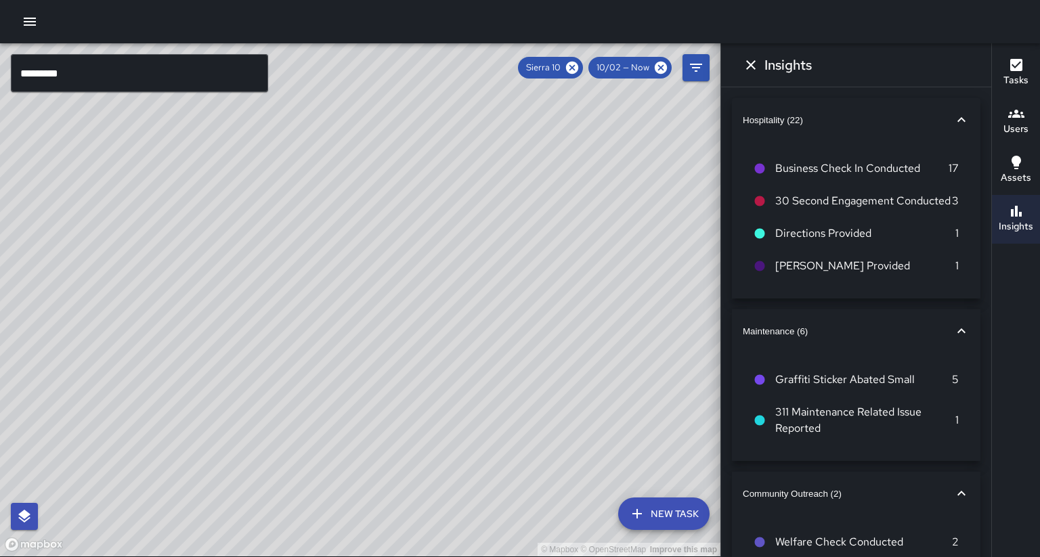
click at [295, 189] on div "© Mapbox © OpenStreetMap Improve this map" at bounding box center [360, 299] width 720 height 513
drag, startPoint x: 368, startPoint y: 304, endPoint x: 481, endPoint y: 190, distance: 159.9
click at [481, 189] on div "© Mapbox © OpenStreetMap Improve this map" at bounding box center [360, 299] width 720 height 513
drag, startPoint x: 386, startPoint y: 330, endPoint x: 394, endPoint y: 292, distance: 39.4
click at [394, 189] on div "© Mapbox © OpenStreetMap Improve this map" at bounding box center [360, 299] width 720 height 513
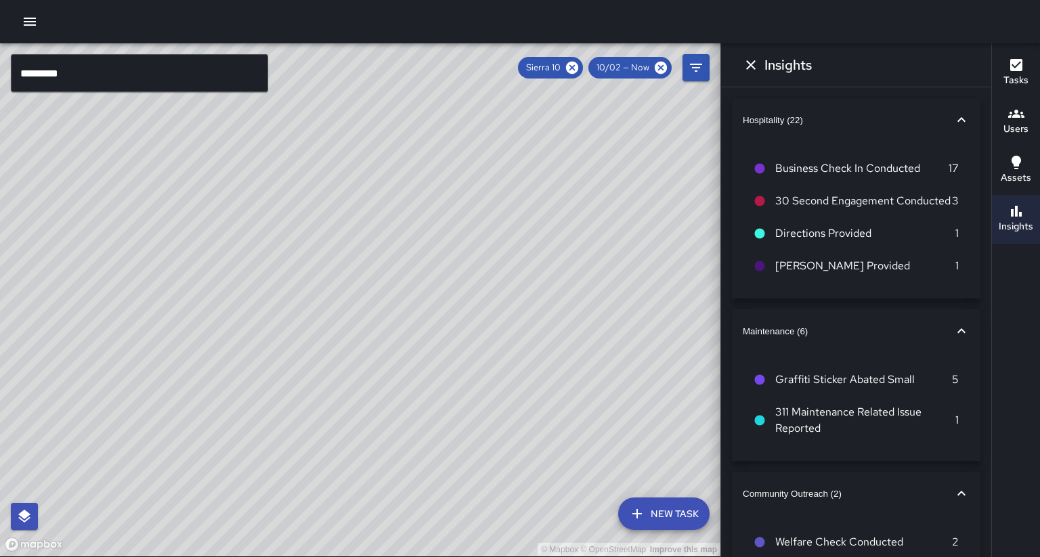
drag, startPoint x: 380, startPoint y: 339, endPoint x: 354, endPoint y: 342, distance: 25.9
click at [391, 189] on div "© Mapbox © OpenStreetMap Improve this map" at bounding box center [360, 299] width 720 height 513
drag, startPoint x: 472, startPoint y: 286, endPoint x: 448, endPoint y: 311, distance: 35.0
click at [448, 189] on div "© Mapbox © OpenStreetMap Improve this map" at bounding box center [360, 299] width 720 height 513
drag, startPoint x: 249, startPoint y: 440, endPoint x: 358, endPoint y: 411, distance: 113.5
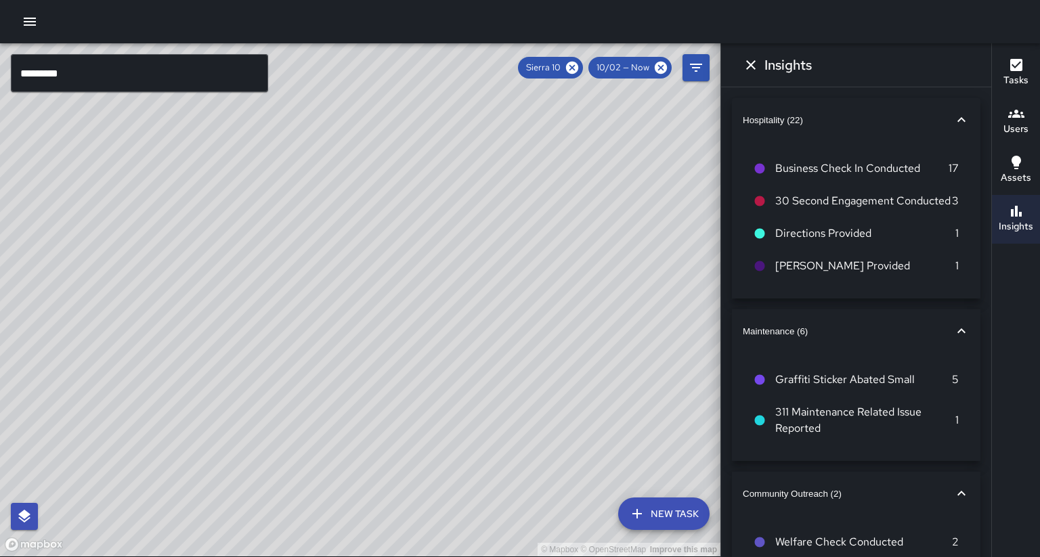
click at [359, 189] on div "© Mapbox © OpenStreetMap Improve this map" at bounding box center [360, 299] width 720 height 513
drag, startPoint x: 428, startPoint y: 349, endPoint x: 404, endPoint y: 357, distance: 25.1
click at [406, 189] on div "© Mapbox © OpenStreetMap Improve this map" at bounding box center [360, 299] width 720 height 513
drag, startPoint x: 450, startPoint y: 283, endPoint x: 283, endPoint y: 404, distance: 205.6
click at [283, 189] on div "© Mapbox © OpenStreetMap Improve this map" at bounding box center [360, 299] width 720 height 513
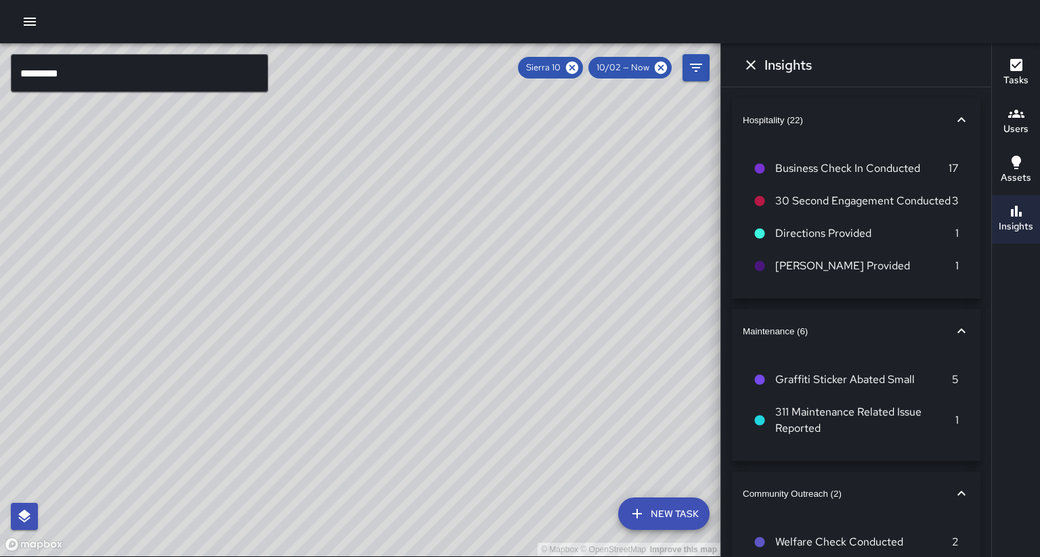
drag, startPoint x: 418, startPoint y: 328, endPoint x: 406, endPoint y: 346, distance: 21.0
click at [406, 189] on div "© Mapbox © OpenStreetMap Improve this map" at bounding box center [360, 299] width 720 height 513
drag, startPoint x: 379, startPoint y: 357, endPoint x: 492, endPoint y: 290, distance: 130.5
click at [492, 189] on div "© Mapbox © OpenStreetMap Improve this map" at bounding box center [360, 299] width 720 height 513
drag, startPoint x: 372, startPoint y: 271, endPoint x: 357, endPoint y: 282, distance: 18.4
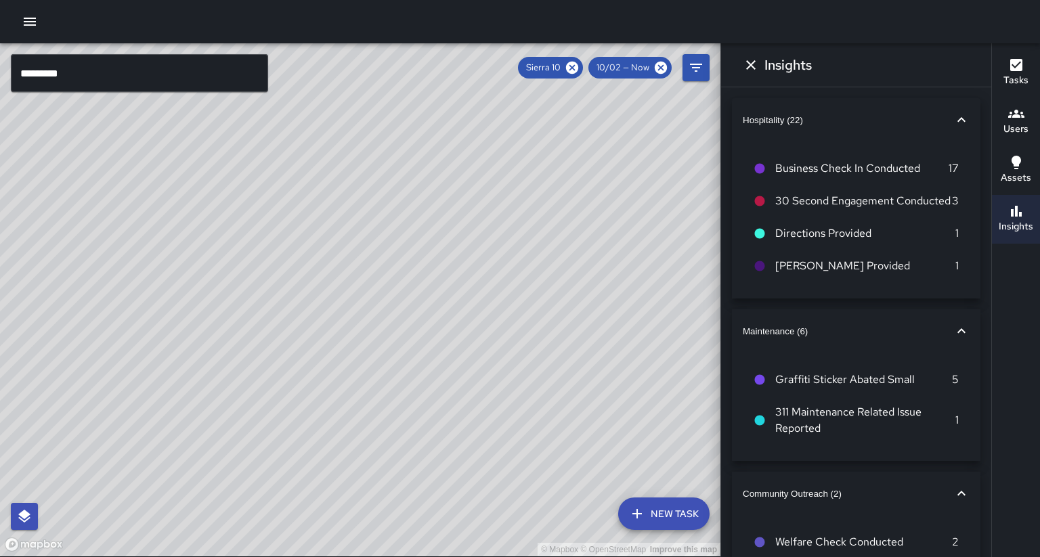
click at [357, 189] on div "© Mapbox © OpenStreetMap Improve this map" at bounding box center [360, 299] width 720 height 513
click at [382, 189] on div "© Mapbox © OpenStreetMap Improve this map" at bounding box center [360, 299] width 720 height 513
drag, startPoint x: 385, startPoint y: 312, endPoint x: 389, endPoint y: 289, distance: 23.4
click at [389, 189] on div "© Mapbox © OpenStreetMap Improve this map S1 Sierra 10 Supervisor Tasks 30 / 30…" at bounding box center [360, 299] width 720 height 513
drag, startPoint x: 376, startPoint y: 345, endPoint x: 376, endPoint y: 330, distance: 14.9
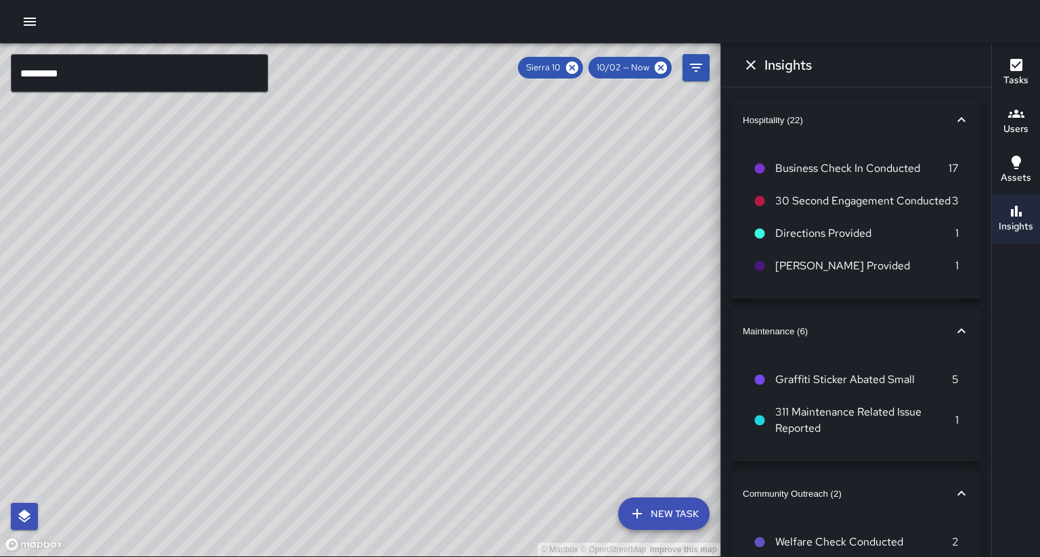
click at [379, 189] on div "© Mapbox © OpenStreetMap Improve this map" at bounding box center [360, 299] width 720 height 513
drag, startPoint x: 413, startPoint y: 279, endPoint x: 381, endPoint y: 298, distance: 37.0
click at [381, 189] on div "© Mapbox © OpenStreetMap Improve this map" at bounding box center [360, 299] width 720 height 513
drag, startPoint x: 375, startPoint y: 299, endPoint x: 352, endPoint y: 333, distance: 40.9
click at [352, 189] on div "© Mapbox © OpenStreetMap Improve this map" at bounding box center [360, 299] width 720 height 513
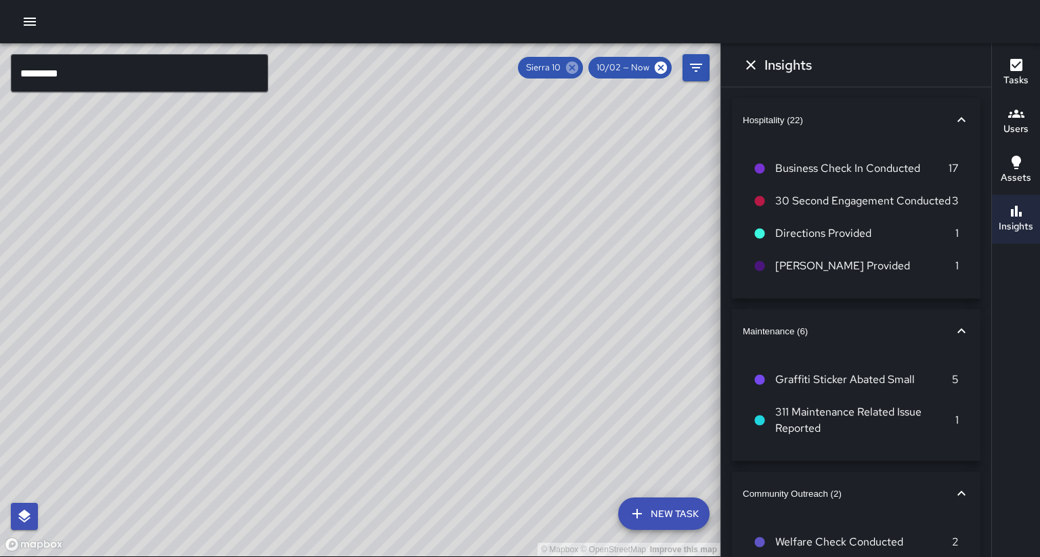
click at [578, 68] on icon at bounding box center [572, 68] width 12 height 12
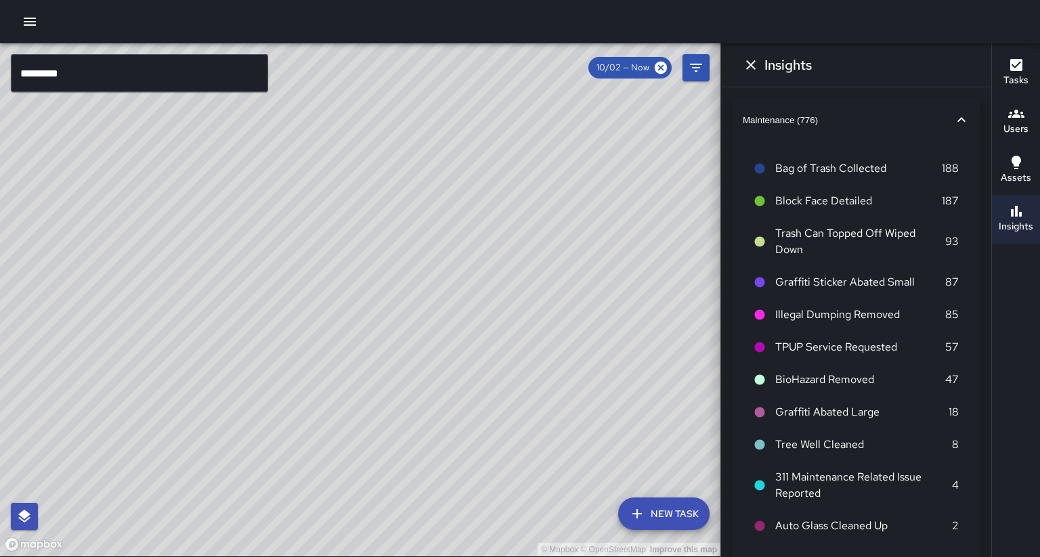
drag, startPoint x: 384, startPoint y: 235, endPoint x: 301, endPoint y: 313, distance: 114.0
click at [301, 189] on div "© Mapbox © OpenStreetMap Improve this map" at bounding box center [360, 299] width 720 height 513
drag, startPoint x: 483, startPoint y: 208, endPoint x: 343, endPoint y: 381, distance: 222.8
click at [343, 189] on div "© Mapbox © OpenStreetMap Improve this map" at bounding box center [360, 299] width 720 height 513
drag, startPoint x: 298, startPoint y: 327, endPoint x: 328, endPoint y: 314, distance: 32.7
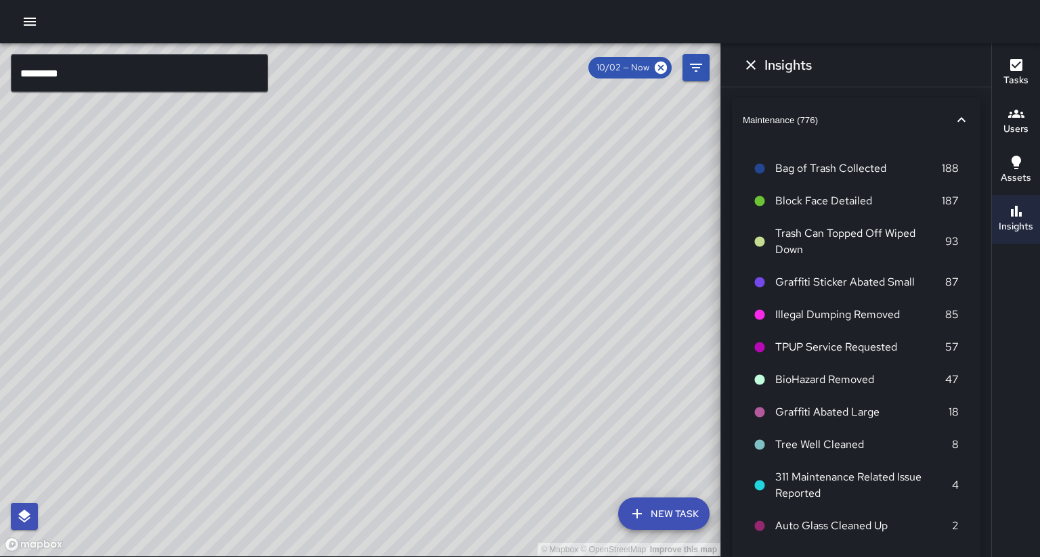
click at [328, 189] on div "© Mapbox © OpenStreetMap Improve this map" at bounding box center [360, 299] width 720 height 513
drag, startPoint x: 314, startPoint y: 281, endPoint x: 354, endPoint y: 222, distance: 71.6
click at [353, 189] on div "© Mapbox © OpenStreetMap Improve this map" at bounding box center [360, 299] width 720 height 513
drag, startPoint x: 242, startPoint y: 401, endPoint x: 360, endPoint y: 363, distance: 123.8
click at [360, 189] on div "© Mapbox © OpenStreetMap Improve this map" at bounding box center [360, 299] width 720 height 513
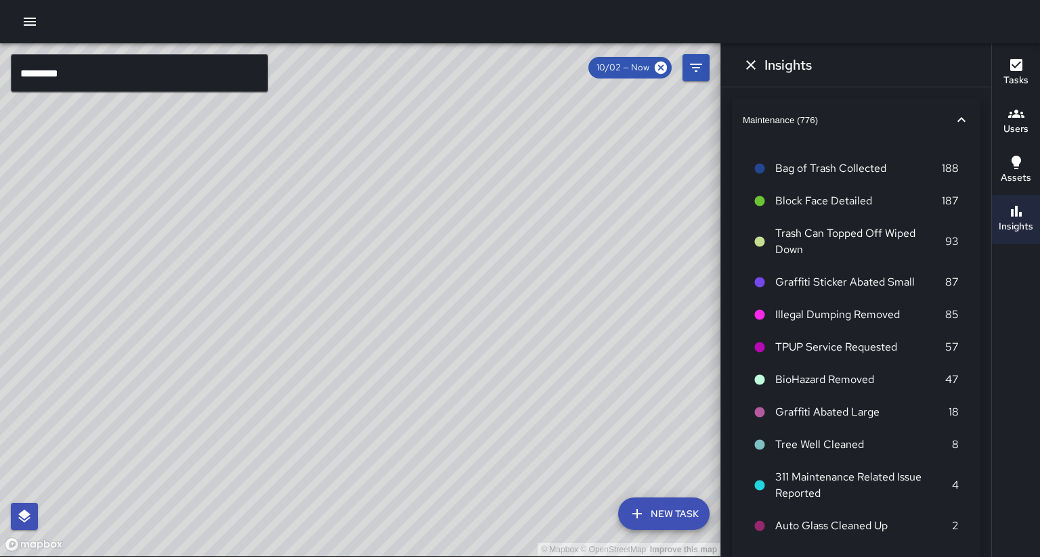
drag, startPoint x: 465, startPoint y: 371, endPoint x: 295, endPoint y: 293, distance: 187.8
click at [295, 189] on div "© Mapbox © OpenStreetMap Improve this map" at bounding box center [360, 299] width 720 height 513
drag, startPoint x: 233, startPoint y: 383, endPoint x: 372, endPoint y: 240, distance: 199.2
click at [372, 189] on div "© Mapbox © OpenStreetMap Improve this map" at bounding box center [360, 299] width 720 height 513
drag, startPoint x: 345, startPoint y: 271, endPoint x: 266, endPoint y: 349, distance: 111.1
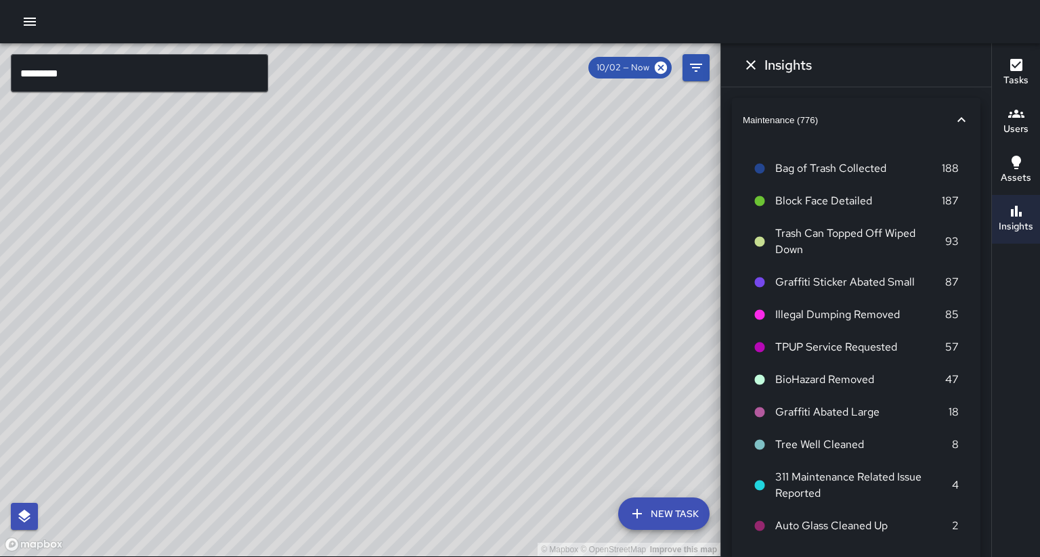
click at [266, 189] on div "© Mapbox © OpenStreetMap Improve this map" at bounding box center [360, 299] width 720 height 513
drag, startPoint x: 341, startPoint y: 253, endPoint x: 233, endPoint y: 393, distance: 176.6
click at [228, 189] on div "© Mapbox © OpenStreetMap Improve this map" at bounding box center [360, 299] width 720 height 513
drag, startPoint x: 292, startPoint y: 299, endPoint x: 246, endPoint y: 421, distance: 130.7
click at [238, 189] on div "© Mapbox © OpenStreetMap Improve this map" at bounding box center [360, 299] width 720 height 513
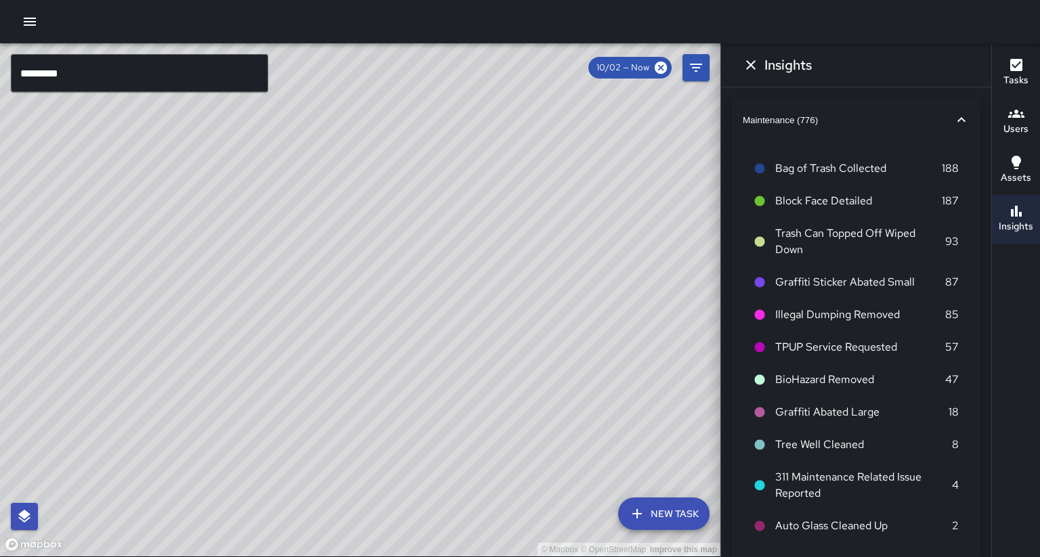
drag, startPoint x: 343, startPoint y: 276, endPoint x: 320, endPoint y: 420, distance: 145.5
click at [320, 189] on div "© Mapbox © OpenStreetMap Improve this map" at bounding box center [360, 299] width 720 height 513
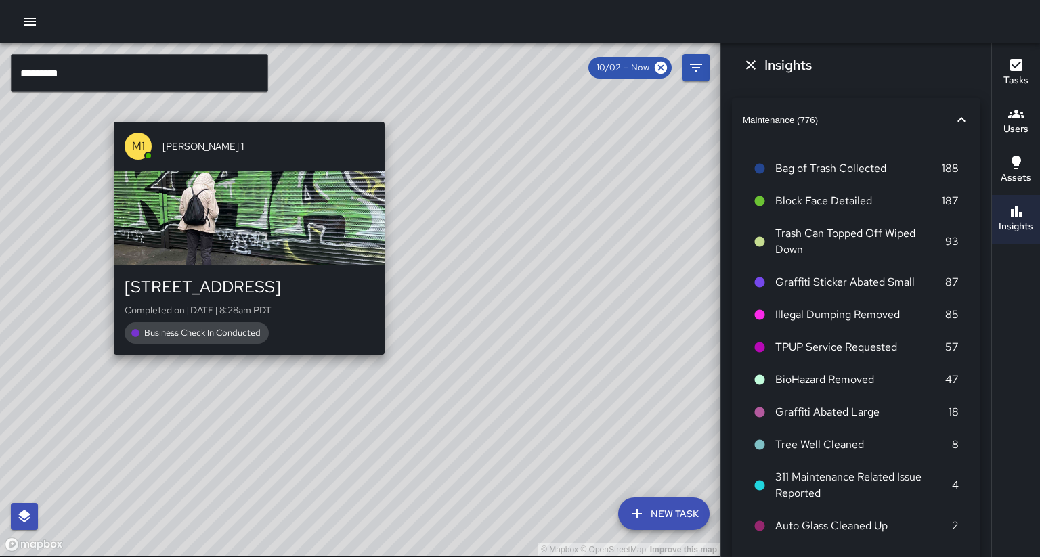
drag, startPoint x: 436, startPoint y: 371, endPoint x: 380, endPoint y: 346, distance: 61.5
click at [380, 189] on div "M1 Mike 1 2212 Broadway Completed on 10/2/2025, 8:28am PDT Business Check In Co…" at bounding box center [249, 238] width 282 height 244
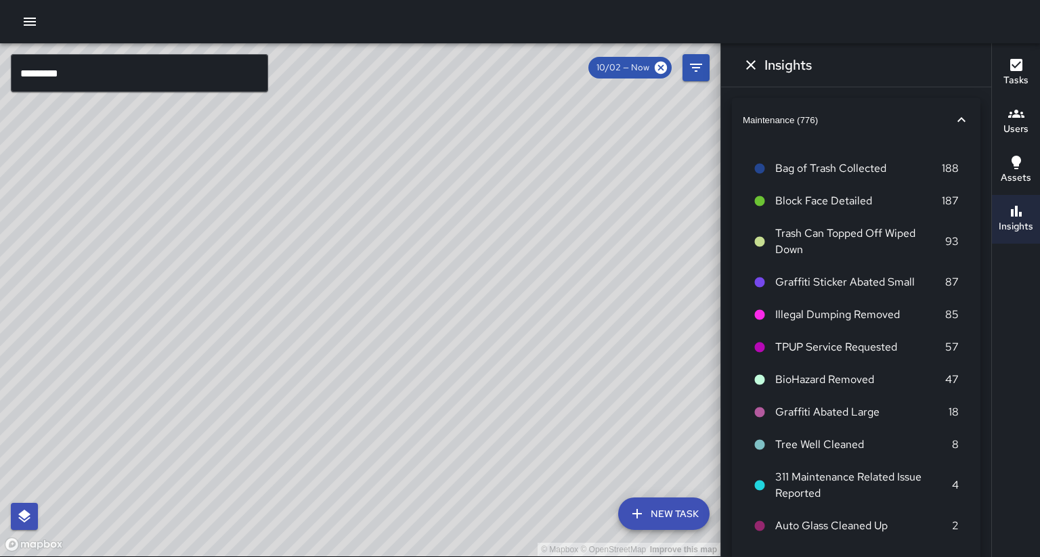
drag, startPoint x: 460, startPoint y: 376, endPoint x: 409, endPoint y: 379, distance: 51.6
click at [409, 189] on div "© Mapbox © OpenStreetMap Improve this map" at bounding box center [360, 299] width 720 height 513
drag, startPoint x: 377, startPoint y: 382, endPoint x: 261, endPoint y: 385, distance: 115.8
click at [262, 189] on div "© Mapbox © OpenStreetMap Improve this map" at bounding box center [360, 299] width 720 height 513
drag, startPoint x: 345, startPoint y: 355, endPoint x: 244, endPoint y: 343, distance: 102.3
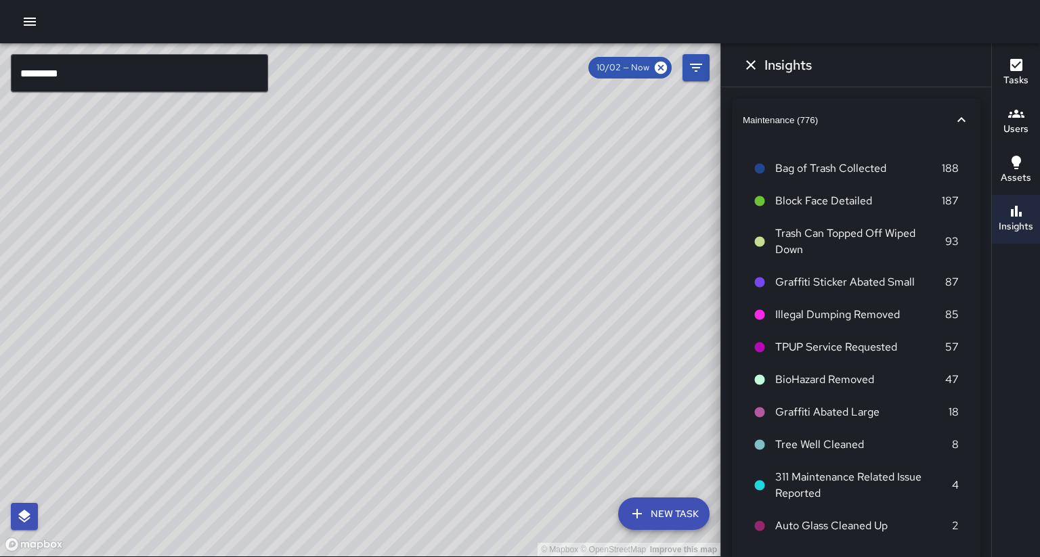
click at [243, 189] on div "© Mapbox © OpenStreetMap Improve this map" at bounding box center [360, 299] width 720 height 513
drag, startPoint x: 290, startPoint y: 341, endPoint x: 314, endPoint y: 302, distance: 46.2
click at [317, 189] on div "© Mapbox © OpenStreetMap Improve this map" at bounding box center [360, 299] width 720 height 513
drag, startPoint x: 282, startPoint y: 271, endPoint x: 301, endPoint y: 286, distance: 24.1
click at [302, 189] on div "© Mapbox © OpenStreetMap Improve this map" at bounding box center [360, 299] width 720 height 513
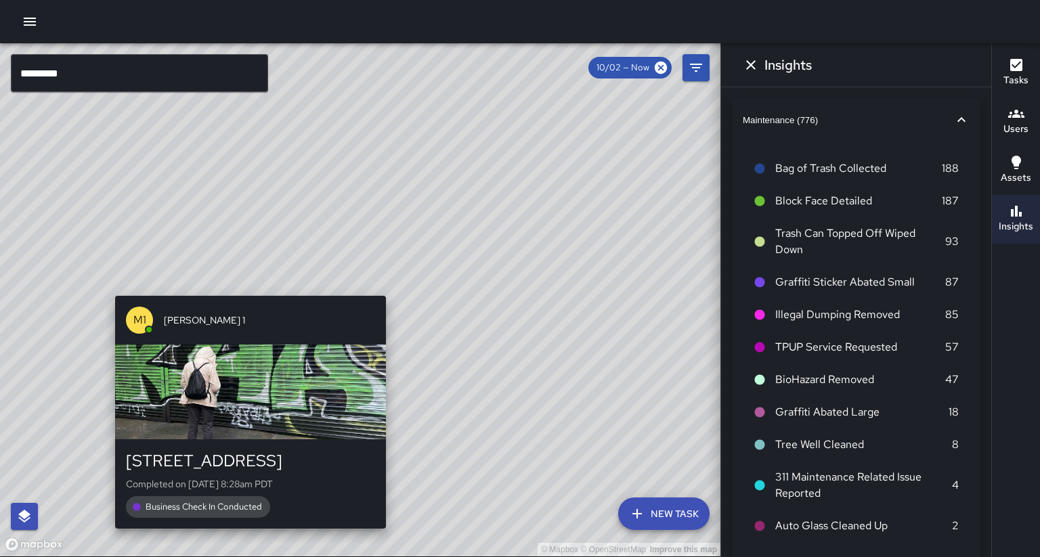
click at [252, 189] on div "© Mapbox © OpenStreetMap Improve this map M1 Mike 1 2212 Broadway Completed on …" at bounding box center [360, 299] width 720 height 513
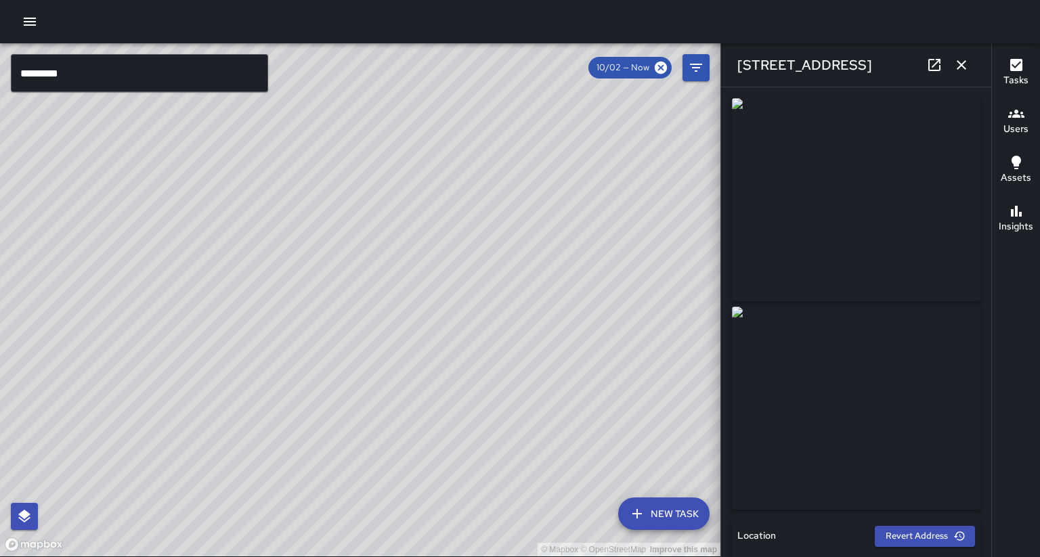
type input "**********"
click at [968, 72] on button "button" at bounding box center [961, 64] width 27 height 27
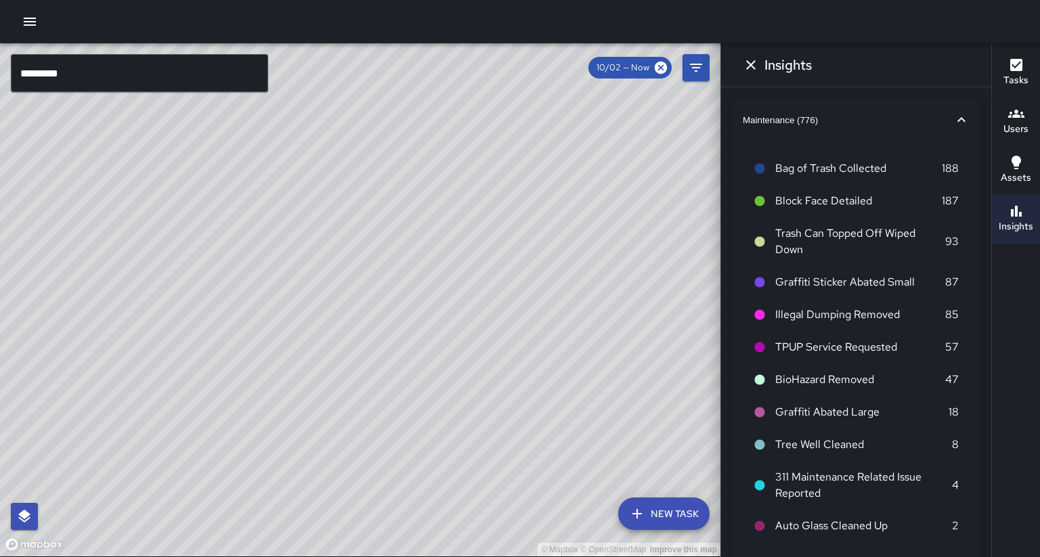
drag, startPoint x: 568, startPoint y: 212, endPoint x: 458, endPoint y: 215, distance: 110.4
click at [469, 189] on div "© Mapbox © OpenStreetMap Improve this map" at bounding box center [360, 299] width 720 height 513
click at [748, 70] on icon "Dismiss" at bounding box center [751, 65] width 16 height 16
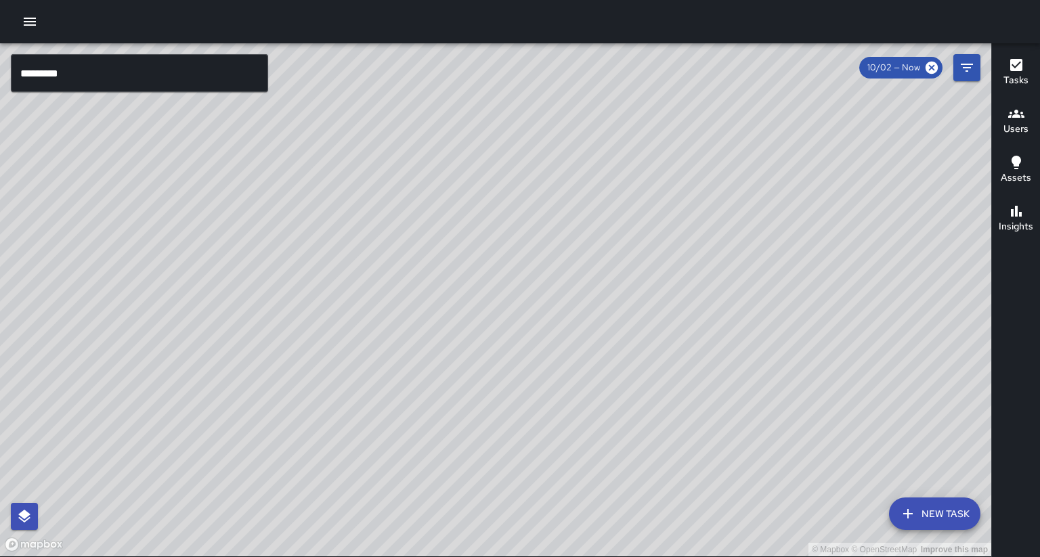
drag, startPoint x: 479, startPoint y: 244, endPoint x: 426, endPoint y: 236, distance: 54.1
click at [426, 189] on div "© Mapbox © OpenStreetMap Improve this map" at bounding box center [495, 299] width 991 height 513
drag, startPoint x: 685, startPoint y: 314, endPoint x: 661, endPoint y: 311, distance: 24.6
click at [661, 189] on div "© Mapbox © OpenStreetMap Improve this map" at bounding box center [495, 299] width 991 height 513
click at [138, 87] on input "*********" at bounding box center [139, 73] width 257 height 38
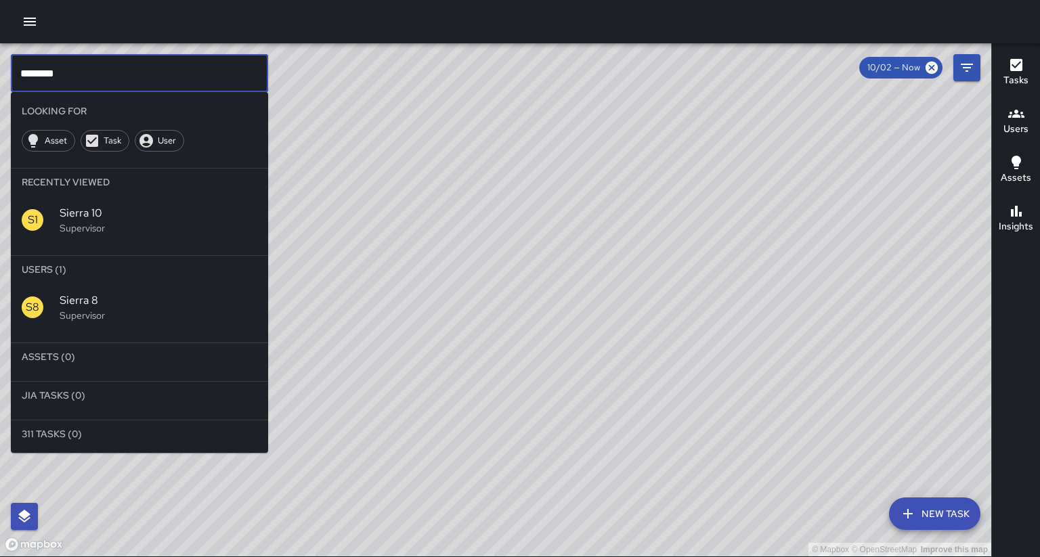
click at [139, 189] on p "Supervisor" at bounding box center [159, 228] width 198 height 14
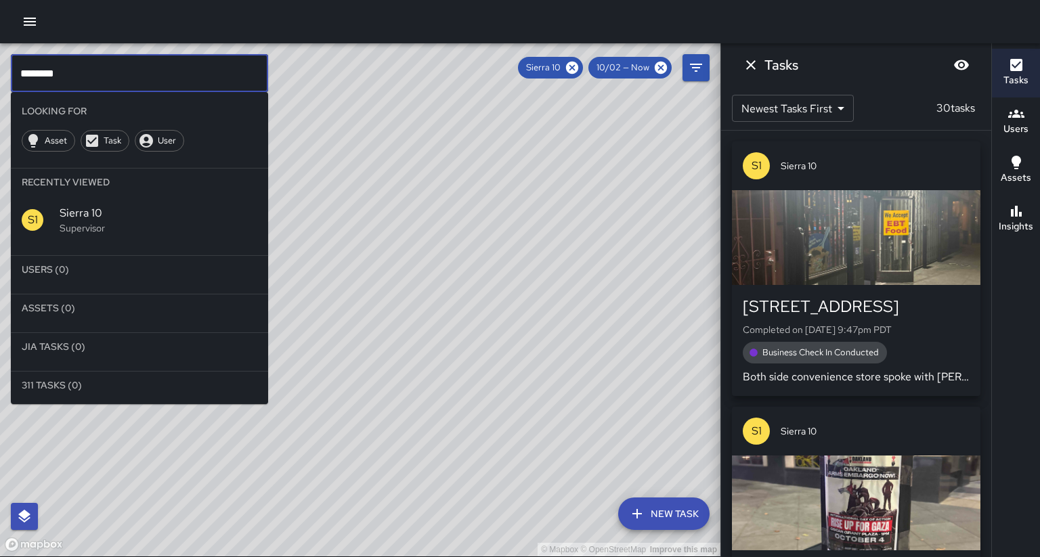
drag, startPoint x: 97, startPoint y: 73, endPoint x: 543, endPoint y: 43, distance: 447.2
click at [97, 73] on input "********" at bounding box center [139, 73] width 257 height 38
click at [578, 68] on icon at bounding box center [572, 68] width 12 height 12
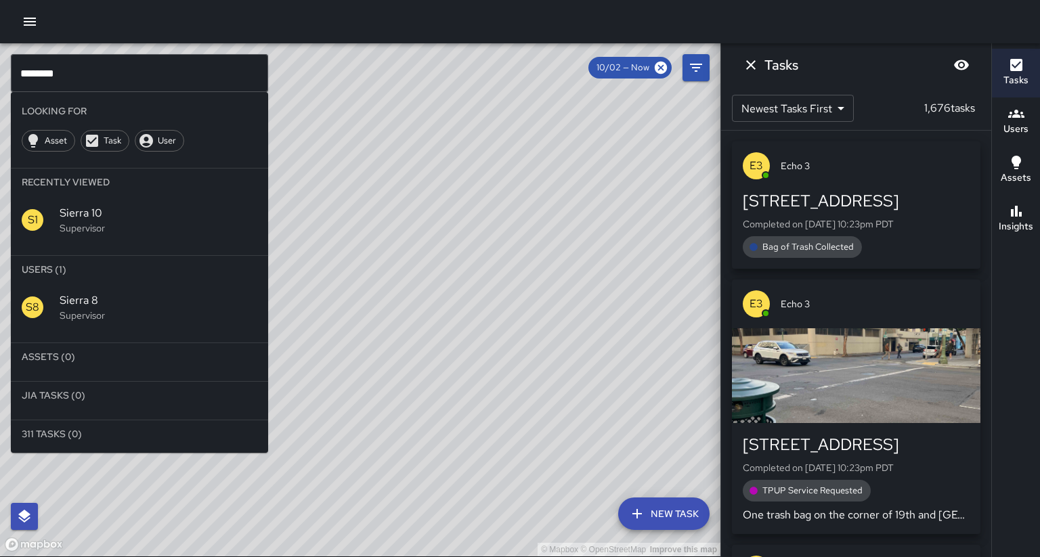
click at [90, 189] on span "Sierra 8" at bounding box center [159, 301] width 198 height 16
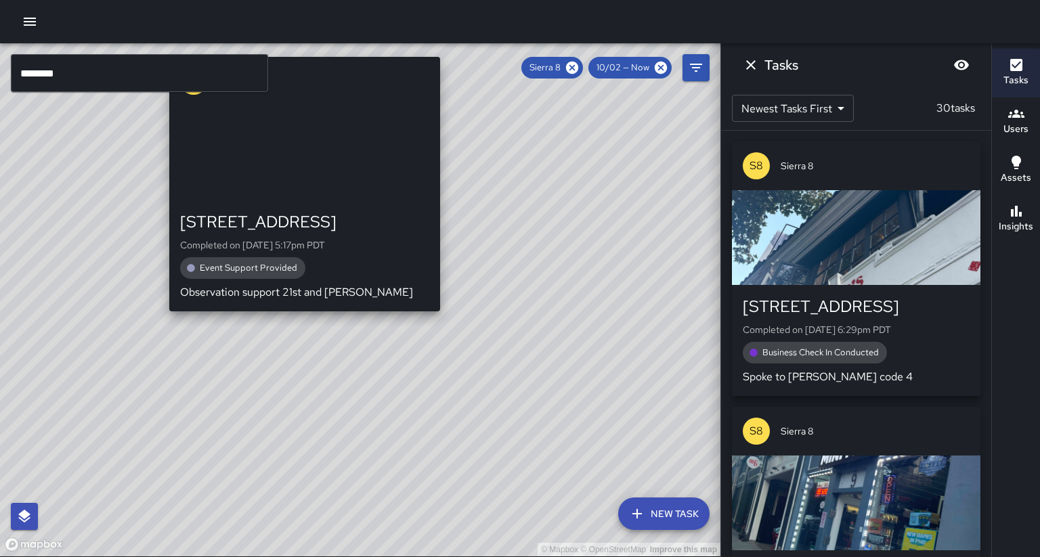
drag, startPoint x: 306, startPoint y: 293, endPoint x: 295, endPoint y: 324, distance: 33.6
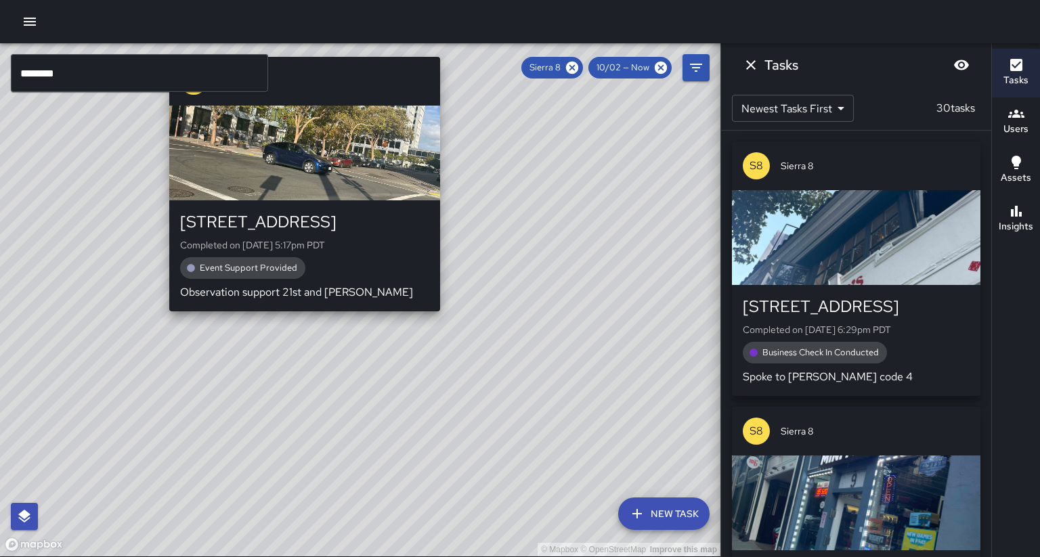
click at [295, 189] on div "© Mapbox © OpenStreetMap Improve this map S8 Sierra 8 2044 Franklin Street Comp…" at bounding box center [360, 299] width 720 height 513
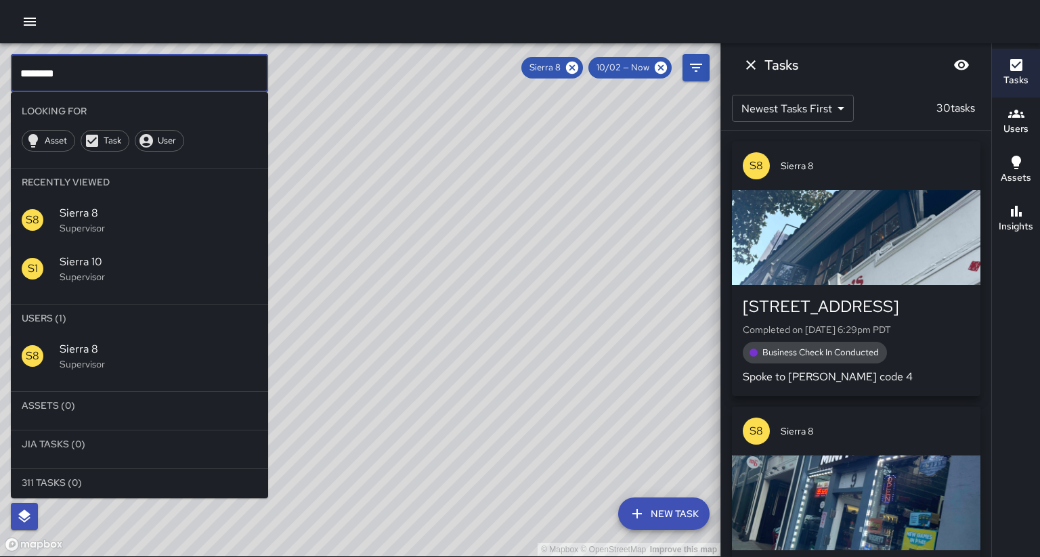
click at [138, 83] on input "********" at bounding box center [139, 73] width 257 height 38
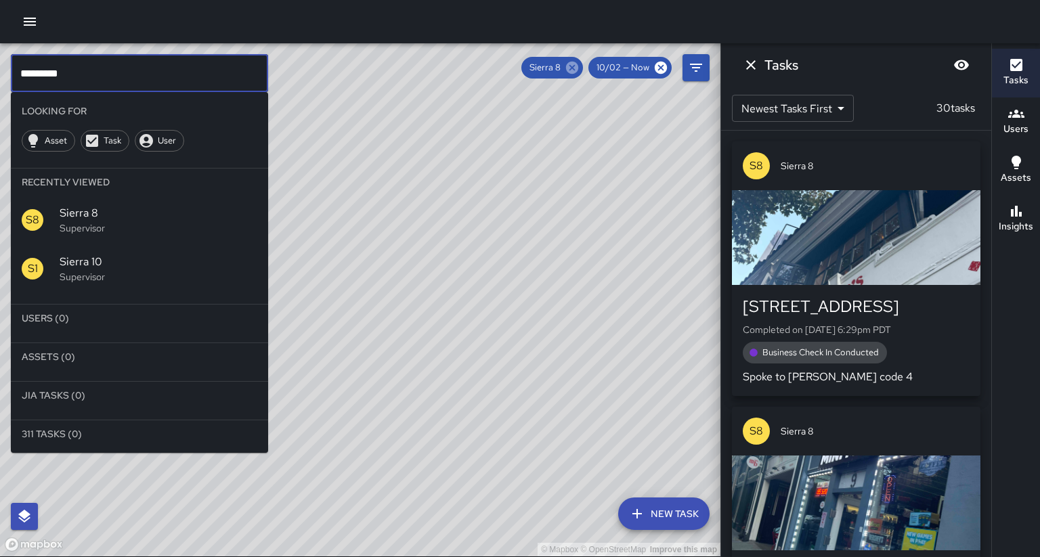
type input "*********"
click at [578, 68] on icon at bounding box center [572, 68] width 12 height 12
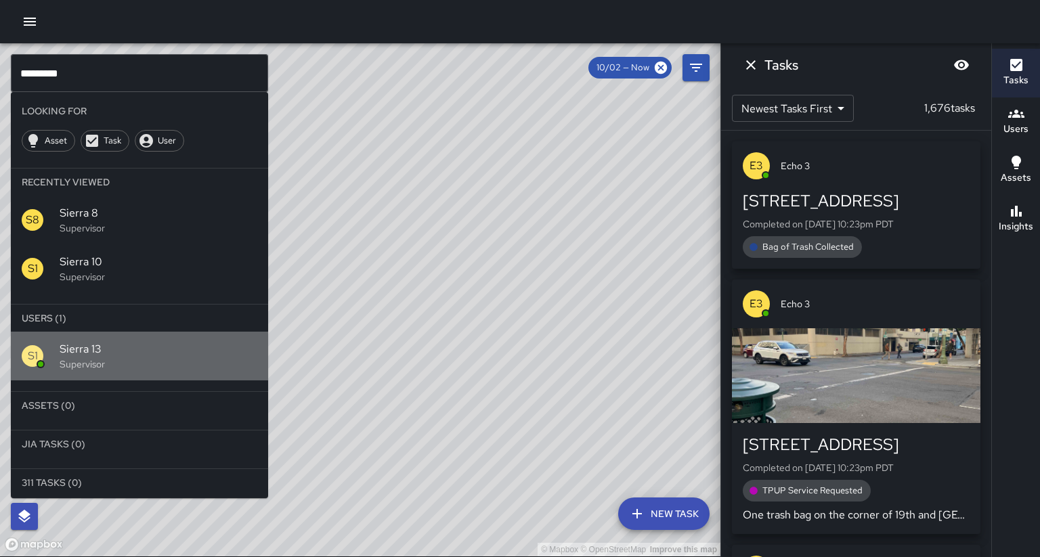
click at [101, 189] on span "Sierra 13" at bounding box center [159, 349] width 198 height 16
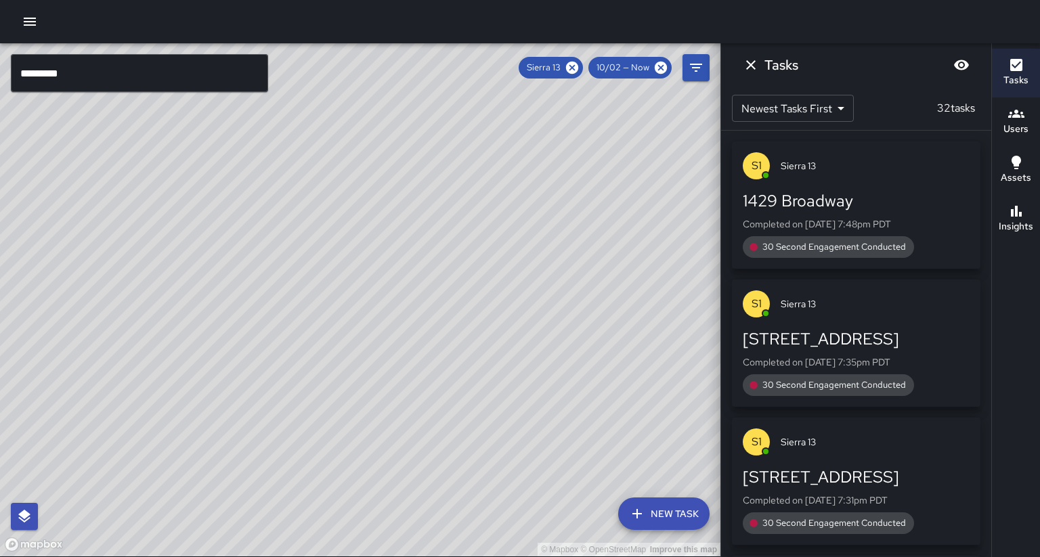
drag, startPoint x: 178, startPoint y: 337, endPoint x: 168, endPoint y: 330, distance: 11.8
click at [190, 189] on div "© Mapbox © OpenStreetMap Improve this map" at bounding box center [360, 299] width 720 height 513
drag, startPoint x: 164, startPoint y: 417, endPoint x: 271, endPoint y: 261, distance: 188.9
click at [272, 189] on div "© Mapbox © OpenStreetMap Improve this map" at bounding box center [360, 299] width 720 height 513
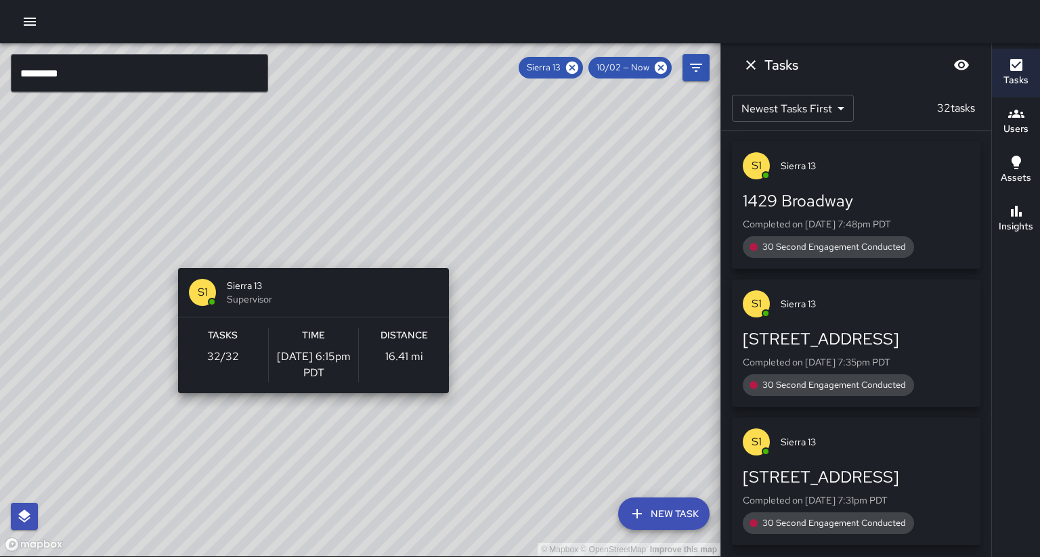
drag, startPoint x: 195, startPoint y: 341, endPoint x: 309, endPoint y: 259, distance: 141.1
click at [309, 189] on div "© Mapbox © OpenStreetMap Improve this map S1 Sierra 13 Supervisor Tasks 32 / 32…" at bounding box center [360, 299] width 720 height 513
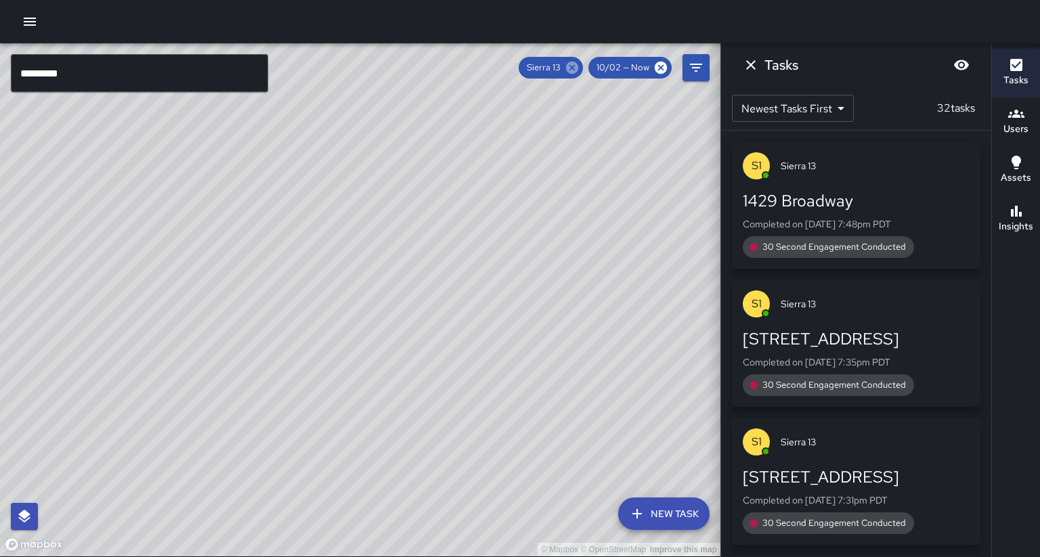
click at [583, 70] on div "Sierra 13" at bounding box center [551, 68] width 64 height 22
click at [580, 68] on icon at bounding box center [572, 67] width 15 height 15
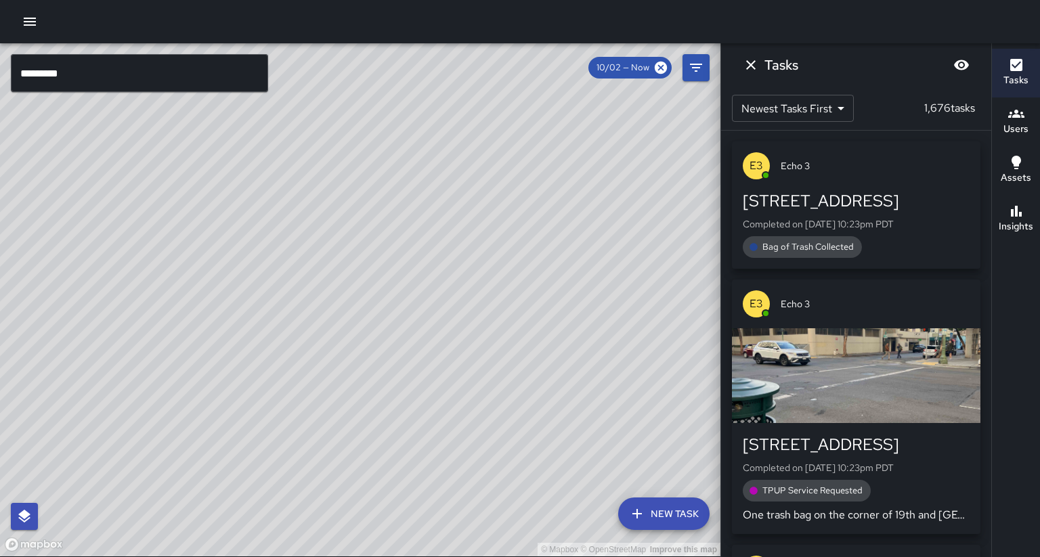
click at [79, 63] on input "*********" at bounding box center [139, 73] width 257 height 38
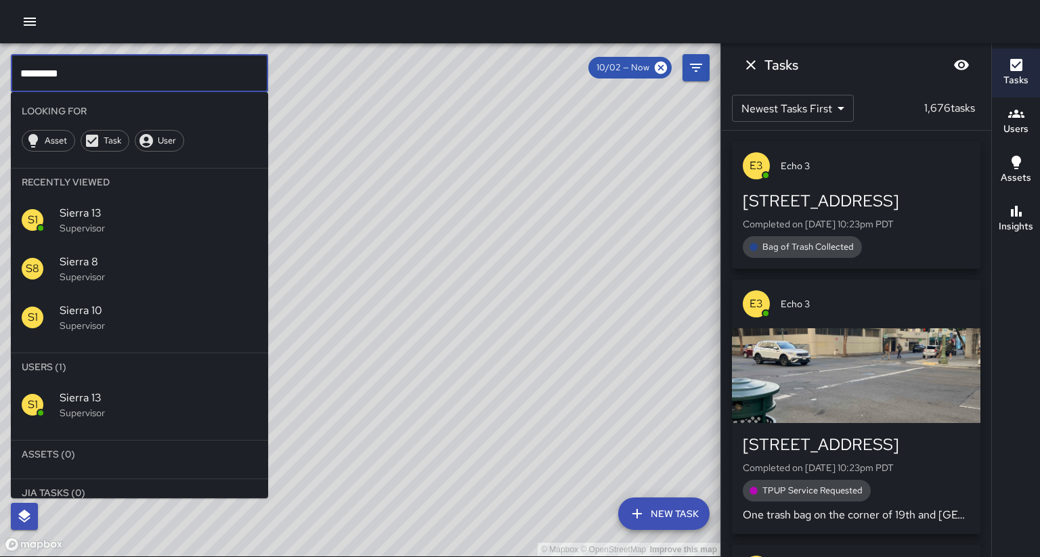
click at [81, 65] on input "*********" at bounding box center [139, 73] width 257 height 38
click at [90, 189] on span "[PERSON_NAME] 14" at bounding box center [159, 398] width 198 height 16
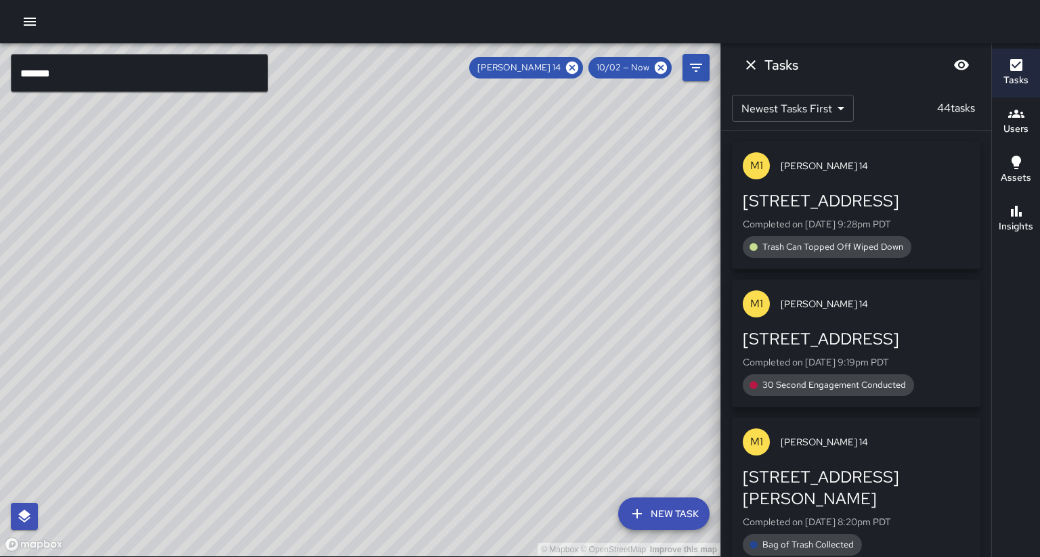
drag, startPoint x: 303, startPoint y: 257, endPoint x: 293, endPoint y: 238, distance: 20.9
click at [293, 189] on div "© Mapbox © OpenStreetMap Improve this map" at bounding box center [360, 299] width 720 height 513
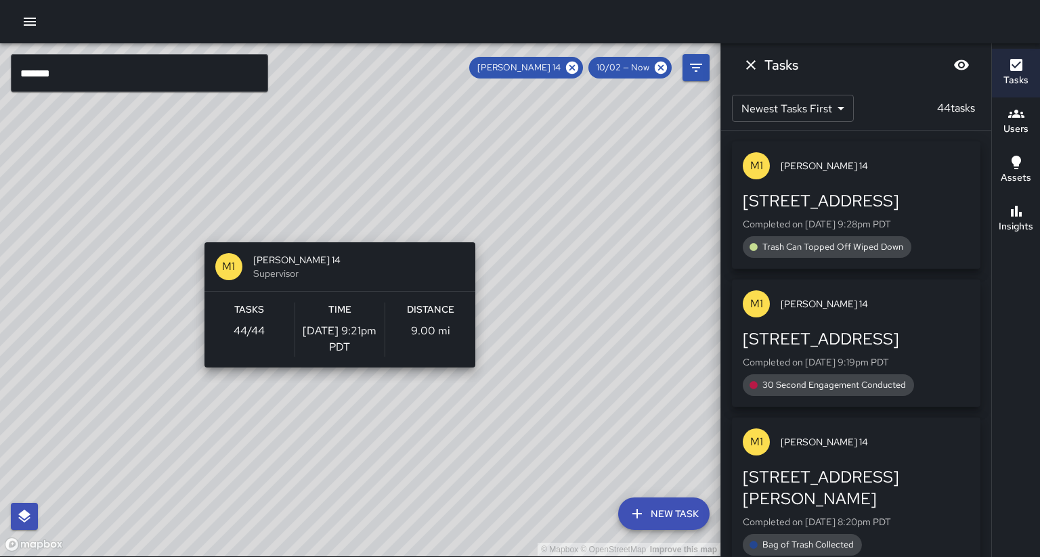
drag, startPoint x: 349, startPoint y: 217, endPoint x: 333, endPoint y: 236, distance: 24.5
click at [333, 189] on div "© Mapbox © OpenStreetMap Improve this map M1 Mike 14 Supervisor Tasks 44 / 44 T…" at bounding box center [360, 299] width 720 height 513
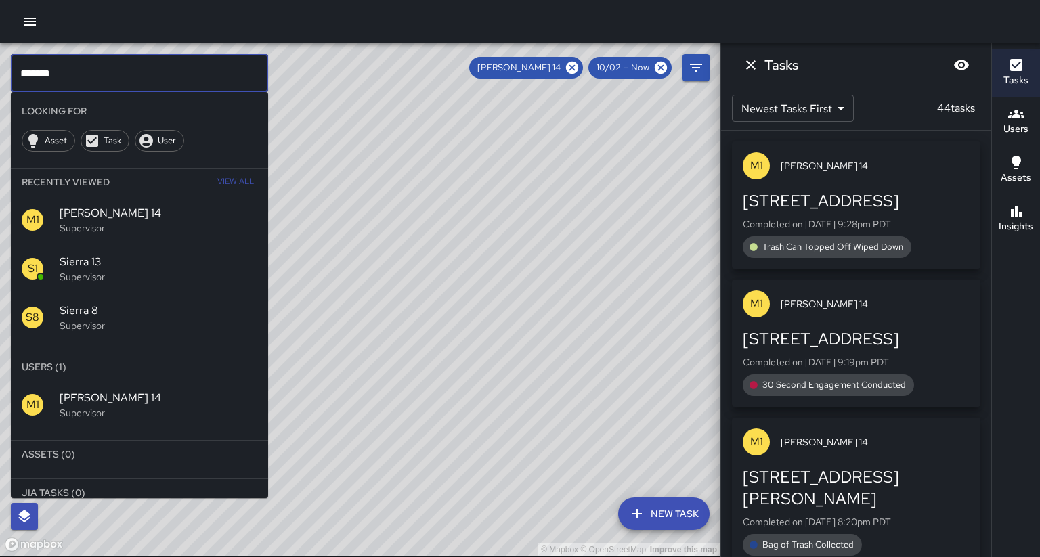
click at [74, 74] on input "*******" at bounding box center [139, 73] width 257 height 38
type input "*"
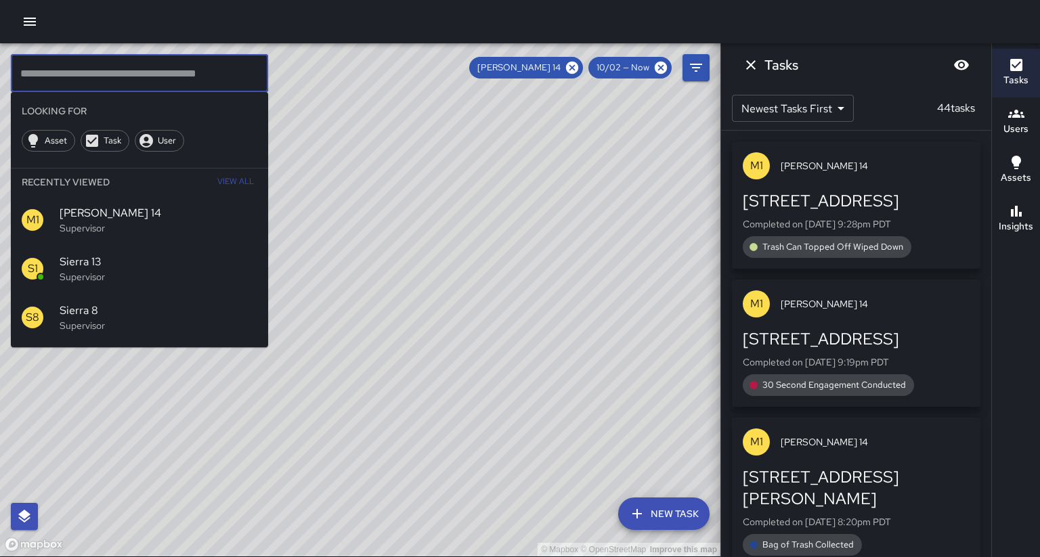
click at [479, 189] on div "© Mapbox © OpenStreetMap Improve this map" at bounding box center [360, 299] width 720 height 513
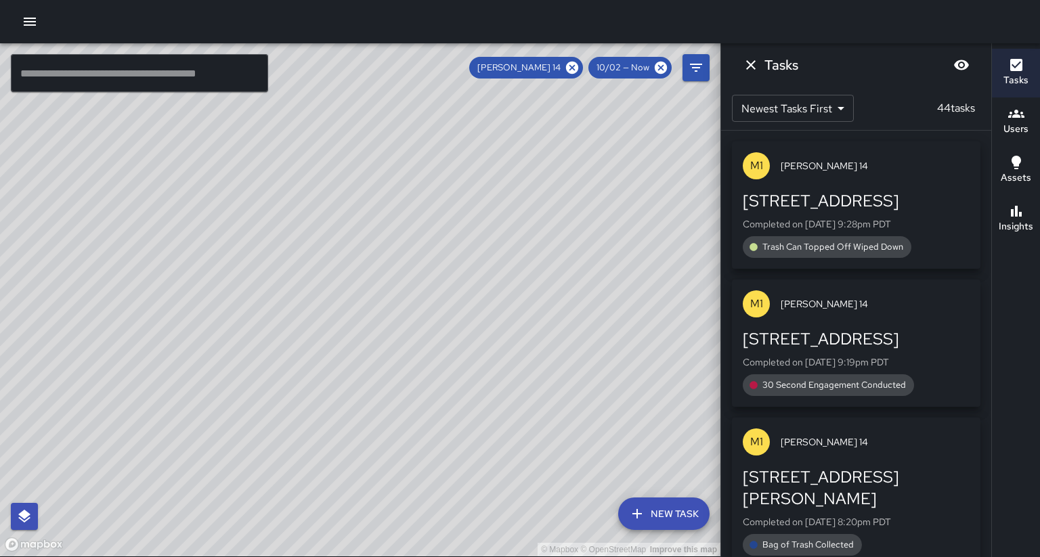
drag, startPoint x: 479, startPoint y: 192, endPoint x: 470, endPoint y: 168, distance: 25.9
click at [470, 168] on div "© Mapbox © OpenStreetMap Improve this map" at bounding box center [360, 299] width 720 height 513
drag, startPoint x: 469, startPoint y: 168, endPoint x: 467, endPoint y: 178, distance: 10.5
click at [467, 178] on div "© Mapbox © OpenStreetMap Improve this map" at bounding box center [360, 299] width 720 height 513
drag, startPoint x: 458, startPoint y: 219, endPoint x: 517, endPoint y: 80, distance: 151.1
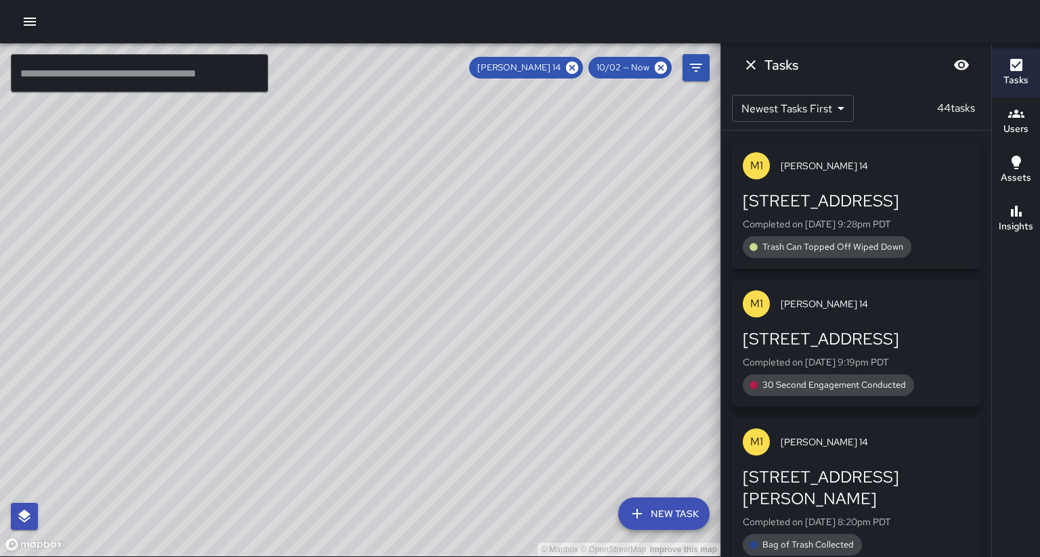
click at [446, 189] on div "© Mapbox © OpenStreetMap Improve this map" at bounding box center [360, 299] width 720 height 513
click at [569, 71] on span "[PERSON_NAME] 14" at bounding box center [519, 68] width 100 height 14
click at [578, 67] on icon at bounding box center [572, 68] width 12 height 12
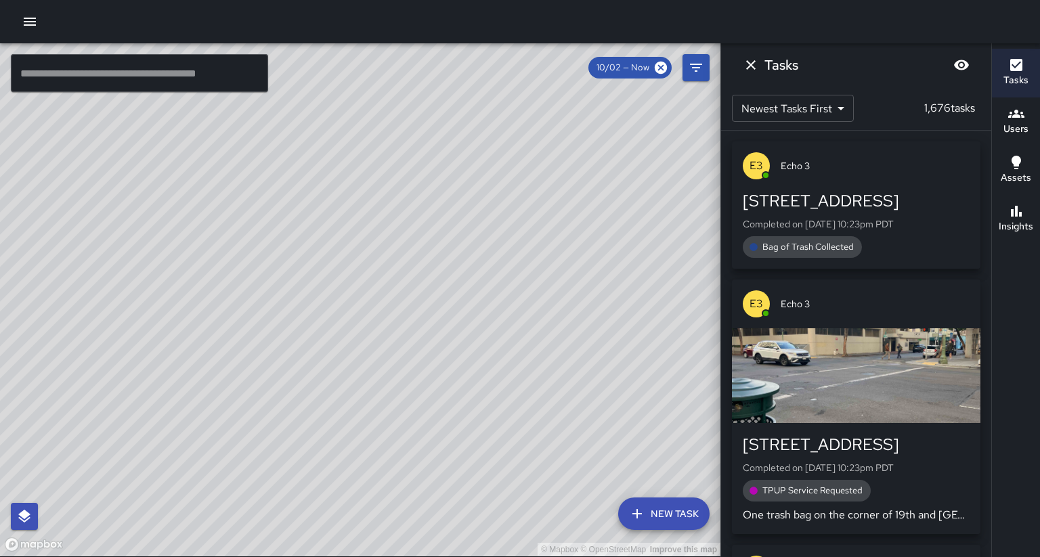
click at [450, 189] on div "© Mapbox © OpenStreetMap Improve this map" at bounding box center [360, 299] width 720 height 513
